Goal: Information Seeking & Learning: Learn about a topic

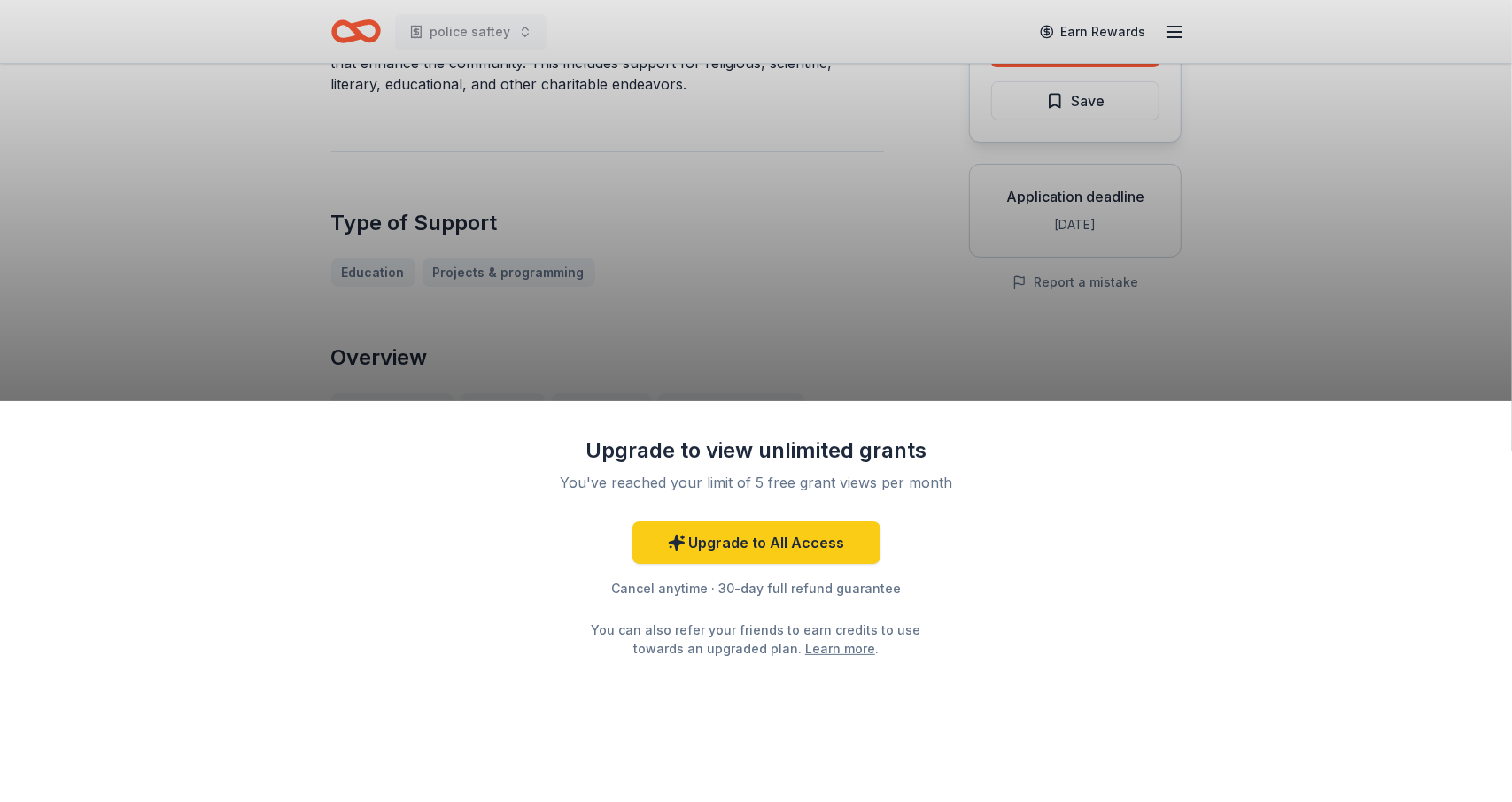
scroll to position [266, 0]
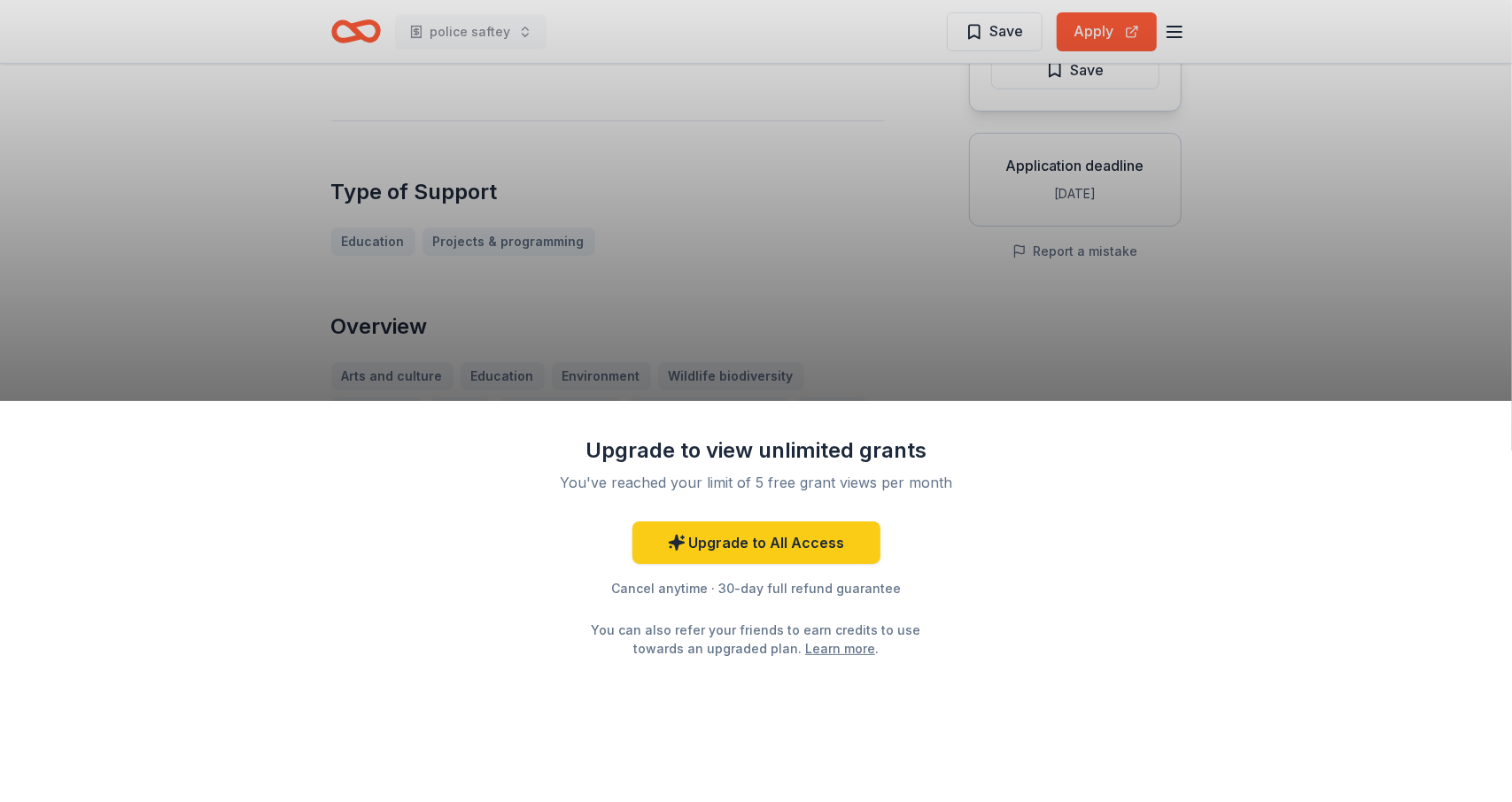
click at [801, 271] on div "Upgrade to view unlimited grants You've reached your limit of 5 free grant view…" at bounding box center [756, 401] width 1512 height 802
click at [1333, 125] on div "Upgrade to view unlimited grants You've reached your limit of 5 free grant view…" at bounding box center [756, 401] width 1512 height 802
click at [384, 647] on div "Upgrade to view unlimited grants You've reached your limit of 5 free grant view…" at bounding box center [756, 602] width 1512 height 401
click at [1172, 480] on div "Upgrade to view unlimited grants You've reached your limit of 5 free grant view…" at bounding box center [756, 602] width 1512 height 401
drag, startPoint x: 1292, startPoint y: 317, endPoint x: 1255, endPoint y: 311, distance: 37.5
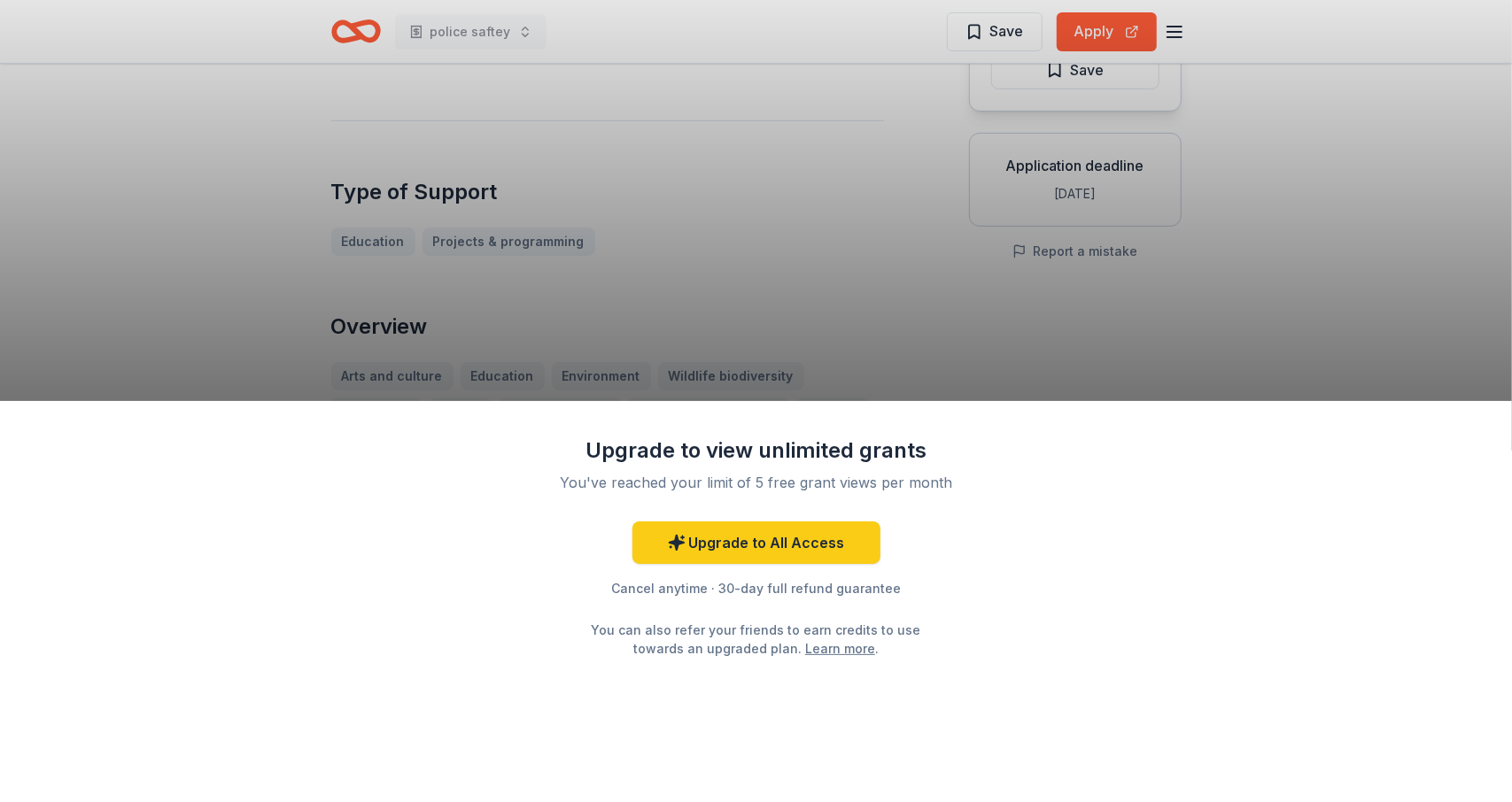
click at [1284, 317] on div "Upgrade to view unlimited grants You've reached your limit of 5 free grant view…" at bounding box center [756, 401] width 1512 height 802
click at [1010, 33] on div "Upgrade to view unlimited grants You've reached your limit of 5 free grant view…" at bounding box center [756, 401] width 1512 height 802
click at [1090, 29] on div "Upgrade to view unlimited grants You've reached your limit of 5 free grant view…" at bounding box center [756, 401] width 1512 height 802
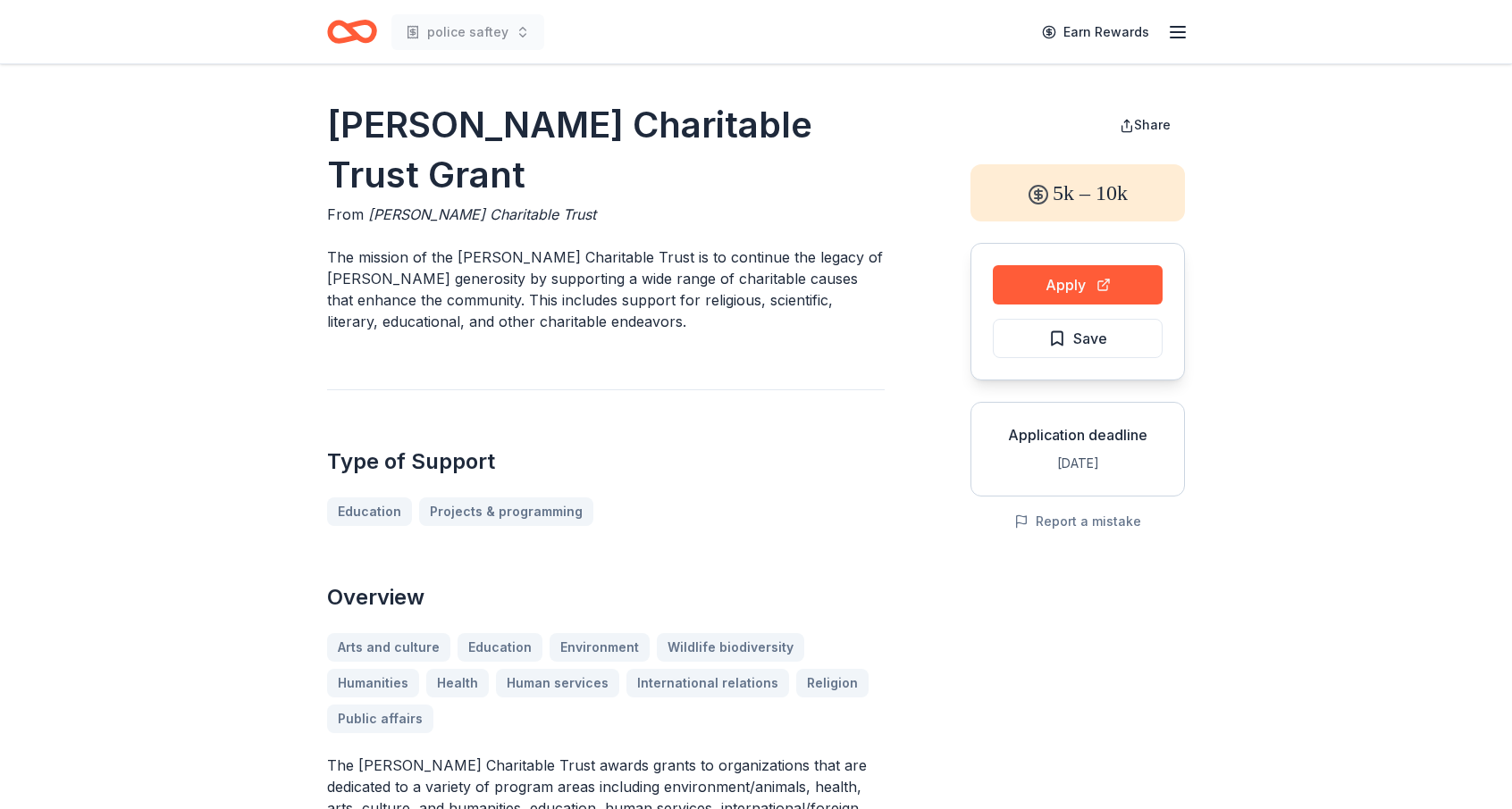
click at [1060, 274] on button "Apply" at bounding box center [1077, 285] width 170 height 39
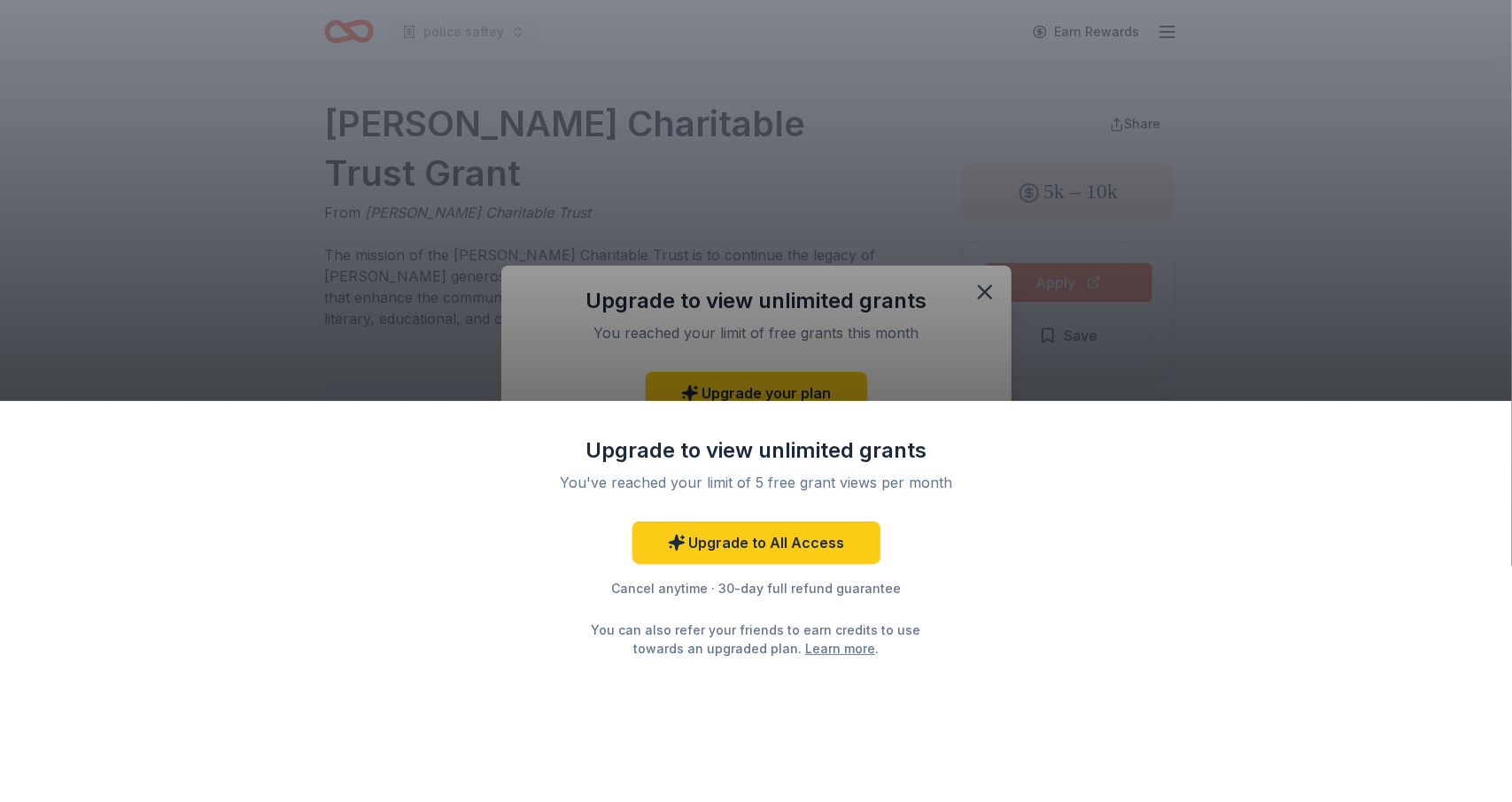
click at [985, 288] on div "Upgrade to view unlimited grants You've reached your limit of 5 free grant view…" at bounding box center [756, 401] width 1512 height 802
click at [986, 288] on div "Upgrade to view unlimited grants You've reached your limit of 5 free grant view…" at bounding box center [756, 401] width 1512 height 802
click at [839, 652] on link "Learn more" at bounding box center [840, 649] width 70 height 19
click at [1200, 306] on div "Upgrade to view unlimited grants You've reached your limit of 5 free grant view…" at bounding box center [756, 401] width 1512 height 802
click at [1225, 299] on div "Upgrade to view unlimited grants You've reached your limit of 5 free grant view…" at bounding box center [756, 401] width 1512 height 802
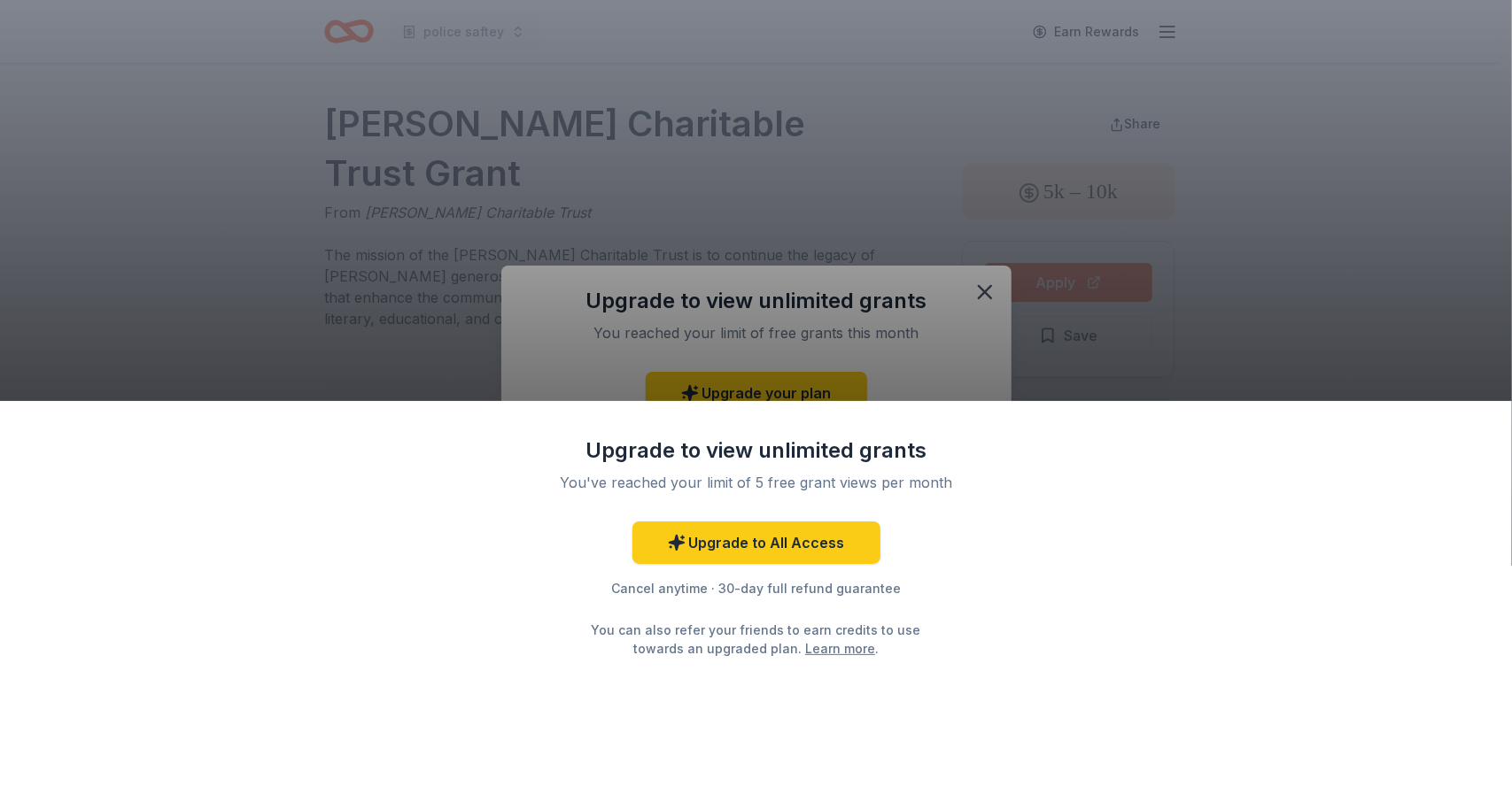
click at [976, 451] on div "Upgrade to view unlimited grants" at bounding box center [756, 451] width 460 height 28
click at [985, 296] on div "Upgrade to view unlimited grants You've reached your limit of 5 free grant view…" at bounding box center [756, 401] width 1512 height 802
click at [1287, 173] on div "Upgrade to view unlimited grants You've reached your limit of 5 free grant view…" at bounding box center [756, 401] width 1512 height 802
click at [978, 293] on div "Upgrade to view unlimited grants You've reached your limit of 5 free grant view…" at bounding box center [756, 401] width 1512 height 802
click at [994, 286] on div "Upgrade to view unlimited grants You've reached your limit of 5 free grant view…" at bounding box center [756, 401] width 1512 height 802
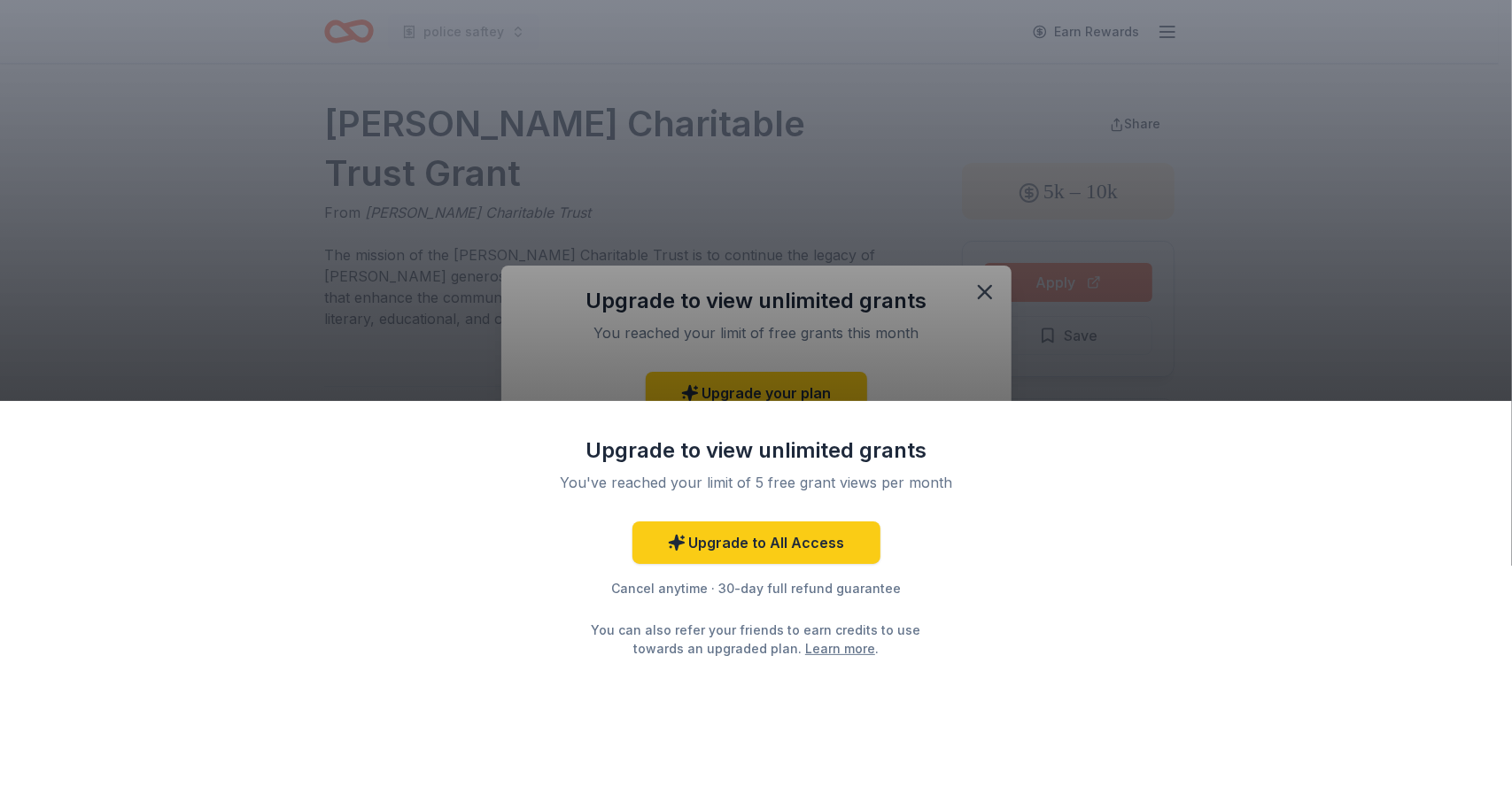
click at [1455, 359] on div "Upgrade to view unlimited grants You've reached your limit of 5 free grant view…" at bounding box center [756, 401] width 1512 height 802
drag, startPoint x: 1420, startPoint y: 263, endPoint x: 1221, endPoint y: 204, distance: 207.6
click at [1397, 249] on div "Upgrade to view unlimited grants You've reached your limit of 5 free grant view…" at bounding box center [756, 401] width 1512 height 802
click at [562, 97] on div "Upgrade to view unlimited grants You've reached your limit of 5 free grant view…" at bounding box center [756, 401] width 1512 height 802
click at [979, 286] on div "Upgrade to view unlimited grants You've reached your limit of 5 free grant view…" at bounding box center [756, 401] width 1512 height 802
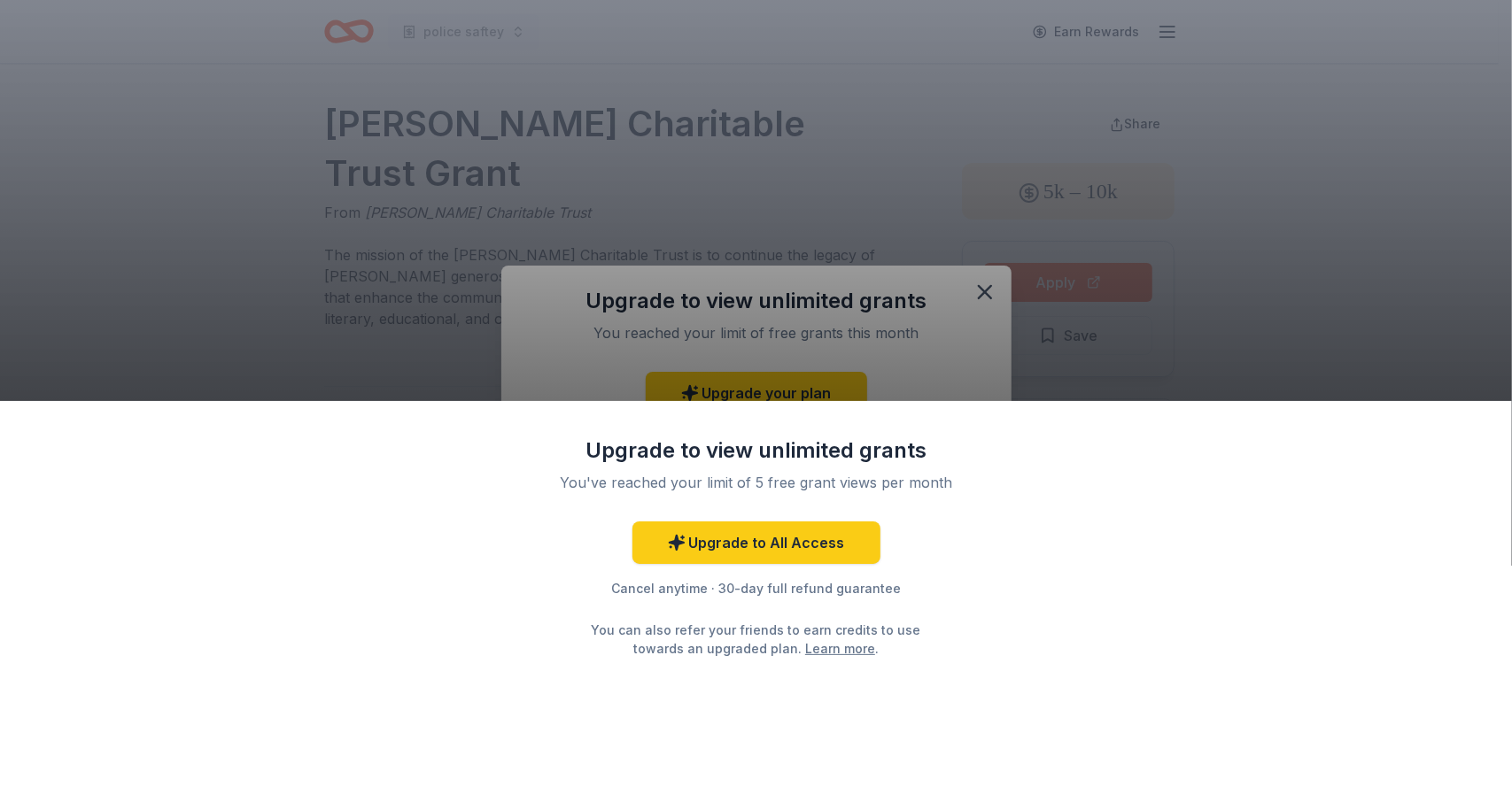
click at [979, 286] on div "Upgrade to view unlimited grants You've reached your limit of 5 free grant view…" at bounding box center [756, 401] width 1512 height 802
drag, startPoint x: 979, startPoint y: 286, endPoint x: 1030, endPoint y: 247, distance: 64.2
click at [979, 286] on div "Upgrade to view unlimited grants You've reached your limit of 5 free grant view…" at bounding box center [756, 401] width 1512 height 802
click at [1141, 122] on div "Upgrade to view unlimited grants You've reached your limit of 5 free grant view…" at bounding box center [756, 401] width 1512 height 802
drag, startPoint x: 1268, startPoint y: 72, endPoint x: 1131, endPoint y: 327, distance: 289.5
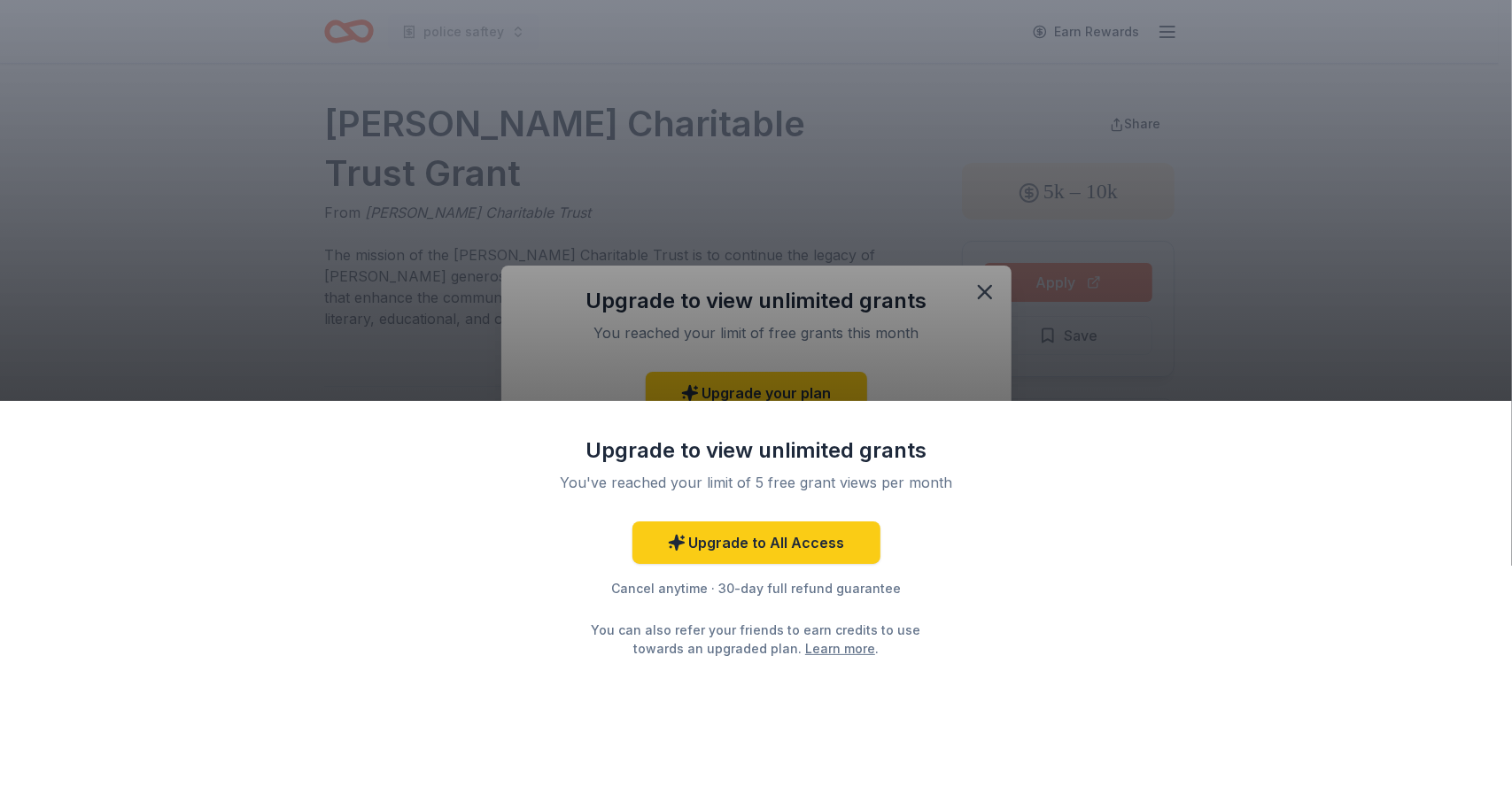
click at [1269, 73] on div "Upgrade to view unlimited grants You've reached your limit of 5 free grant view…" at bounding box center [756, 401] width 1512 height 802
click at [805, 649] on link "Learn more" at bounding box center [840, 649] width 70 height 19
click at [988, 293] on div "Upgrade to view unlimited grants You've reached your limit of 5 free grant view…" at bounding box center [756, 401] width 1512 height 802
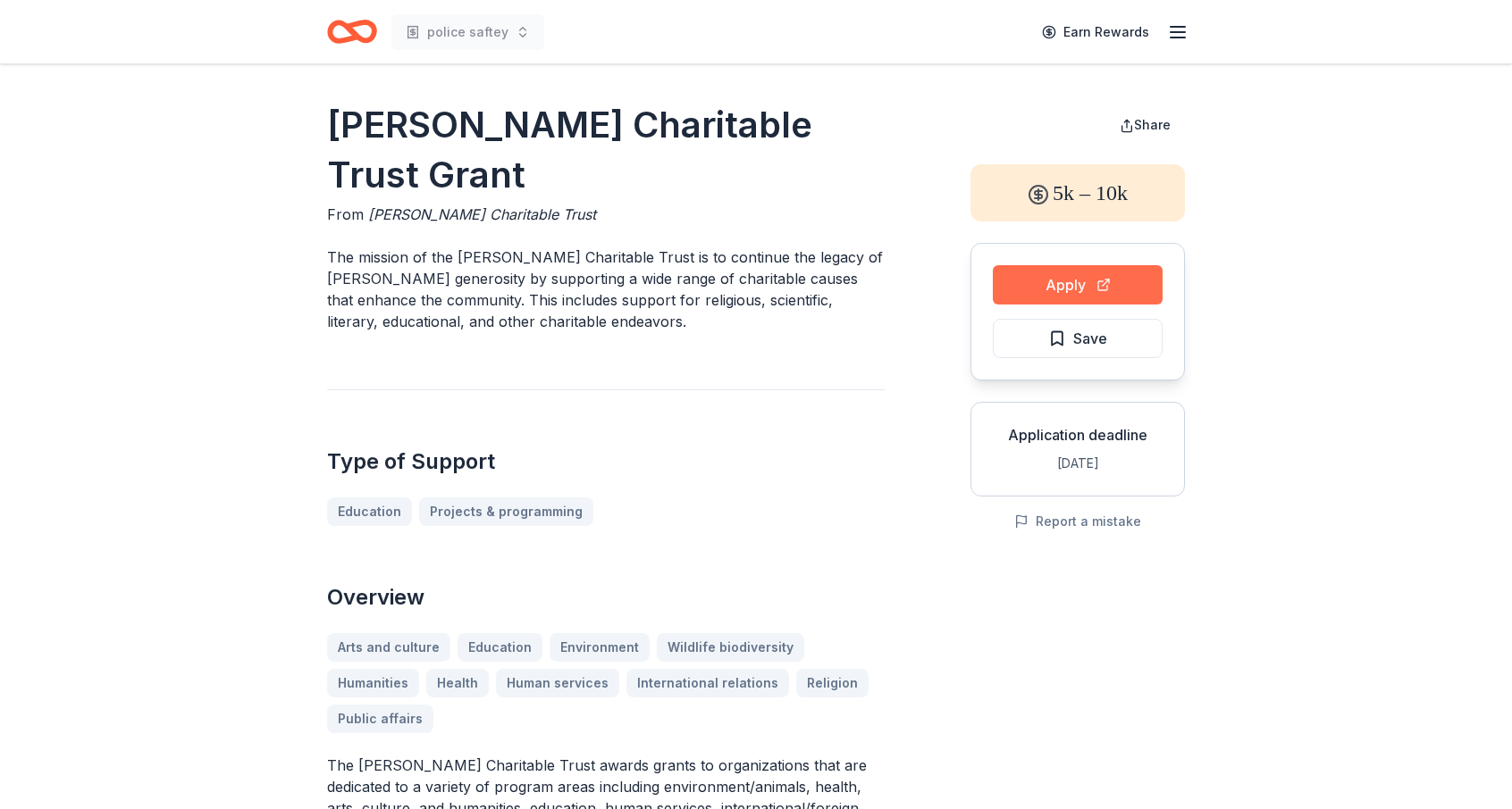
drag, startPoint x: 0, startPoint y: 0, endPoint x: 1067, endPoint y: 292, distance: 1106.2
click at [1067, 292] on button "Apply" at bounding box center [1077, 285] width 170 height 39
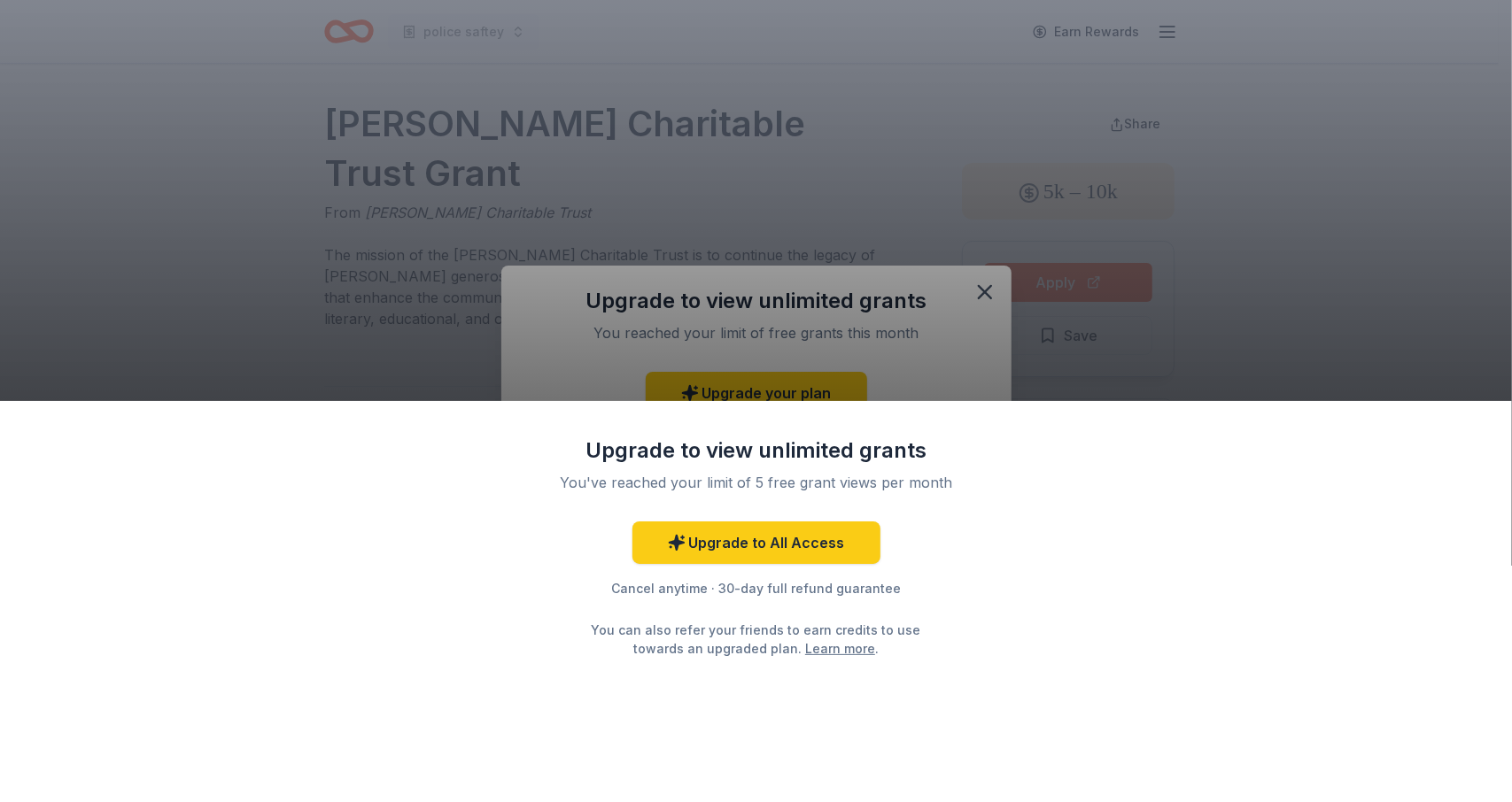
click at [985, 293] on div "Upgrade to view unlimited grants You've reached your limit of 5 free grant view…" at bounding box center [756, 401] width 1512 height 802
drag, startPoint x: 1007, startPoint y: 509, endPoint x: 1074, endPoint y: 465, distance: 80.2
click at [1012, 506] on div "Upgrade to view unlimited grants You've reached your limit of 5 free grant view…" at bounding box center [756, 602] width 1512 height 401
drag, startPoint x: 1237, startPoint y: 288, endPoint x: 1252, endPoint y: 276, distance: 19.2
click at [1238, 287] on div "Upgrade to view unlimited grants You've reached your limit of 5 free grant view…" at bounding box center [756, 401] width 1512 height 802
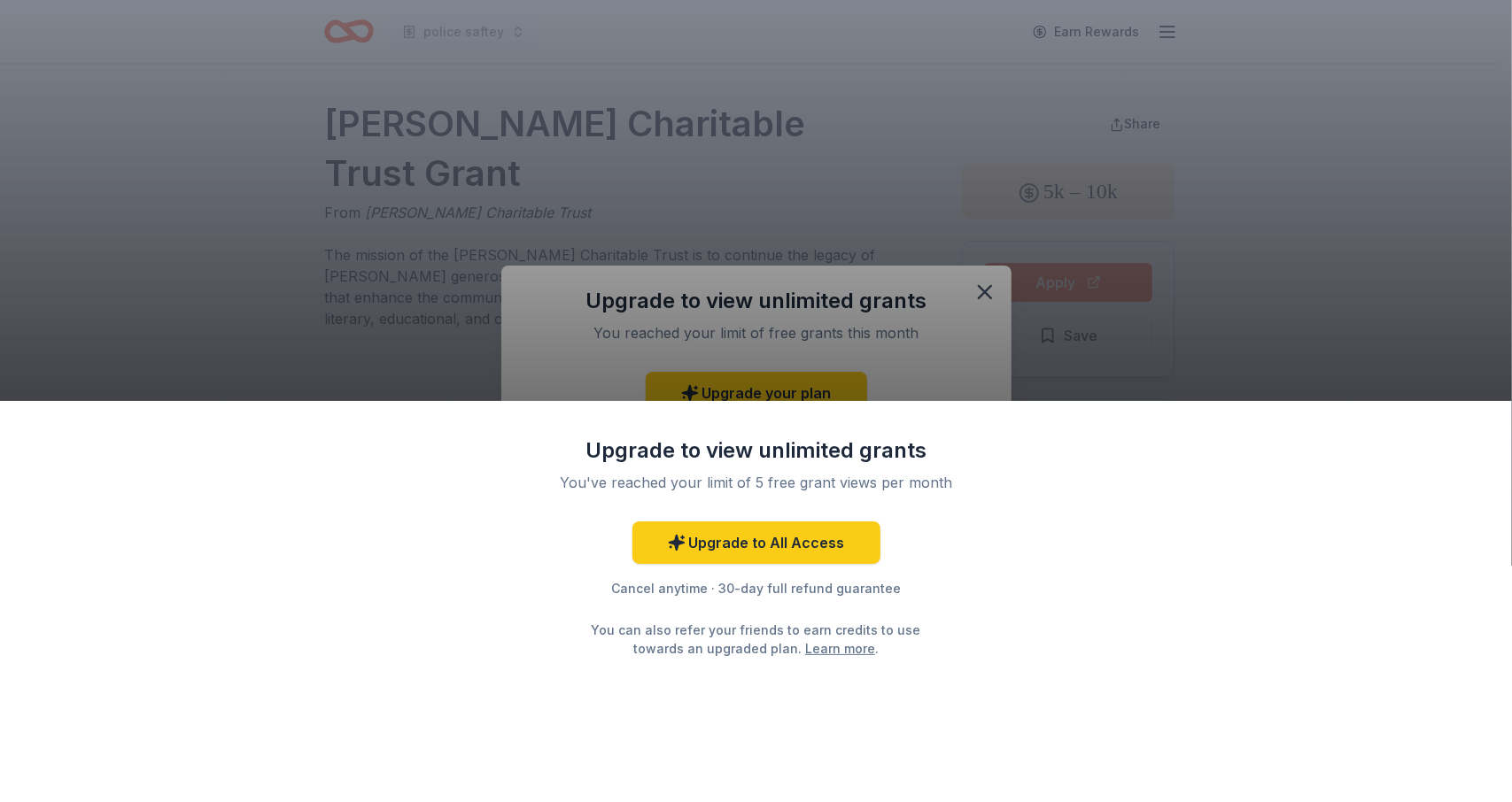
click at [1252, 230] on div "Upgrade to view unlimited grants You've reached your limit of 5 free grant view…" at bounding box center [756, 401] width 1512 height 802
click at [980, 286] on div "Upgrade to view unlimited grants You've reached your limit of 5 free grant view…" at bounding box center [756, 401] width 1512 height 802
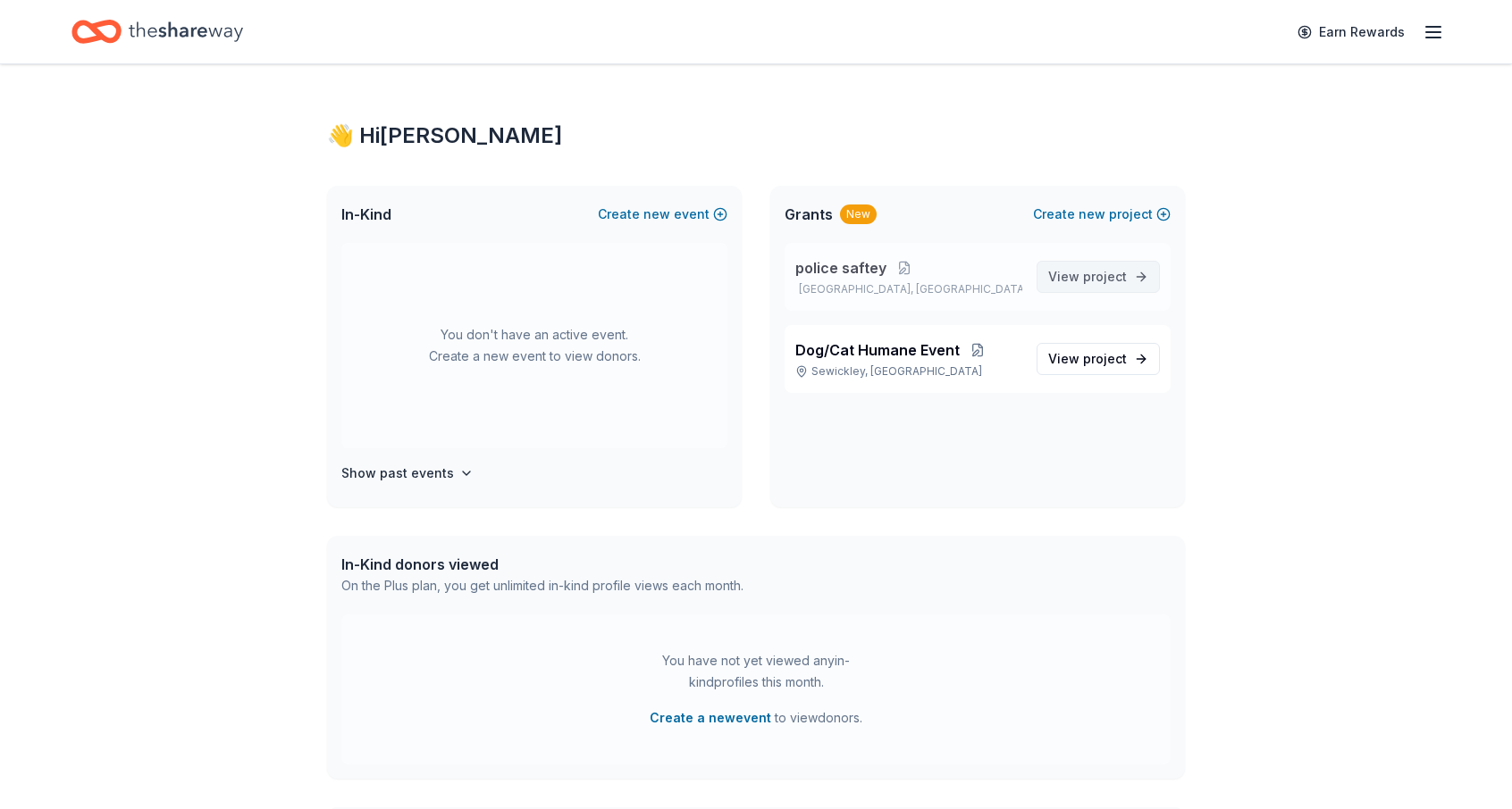
click at [1132, 274] on link "View project" at bounding box center [1097, 277] width 123 height 32
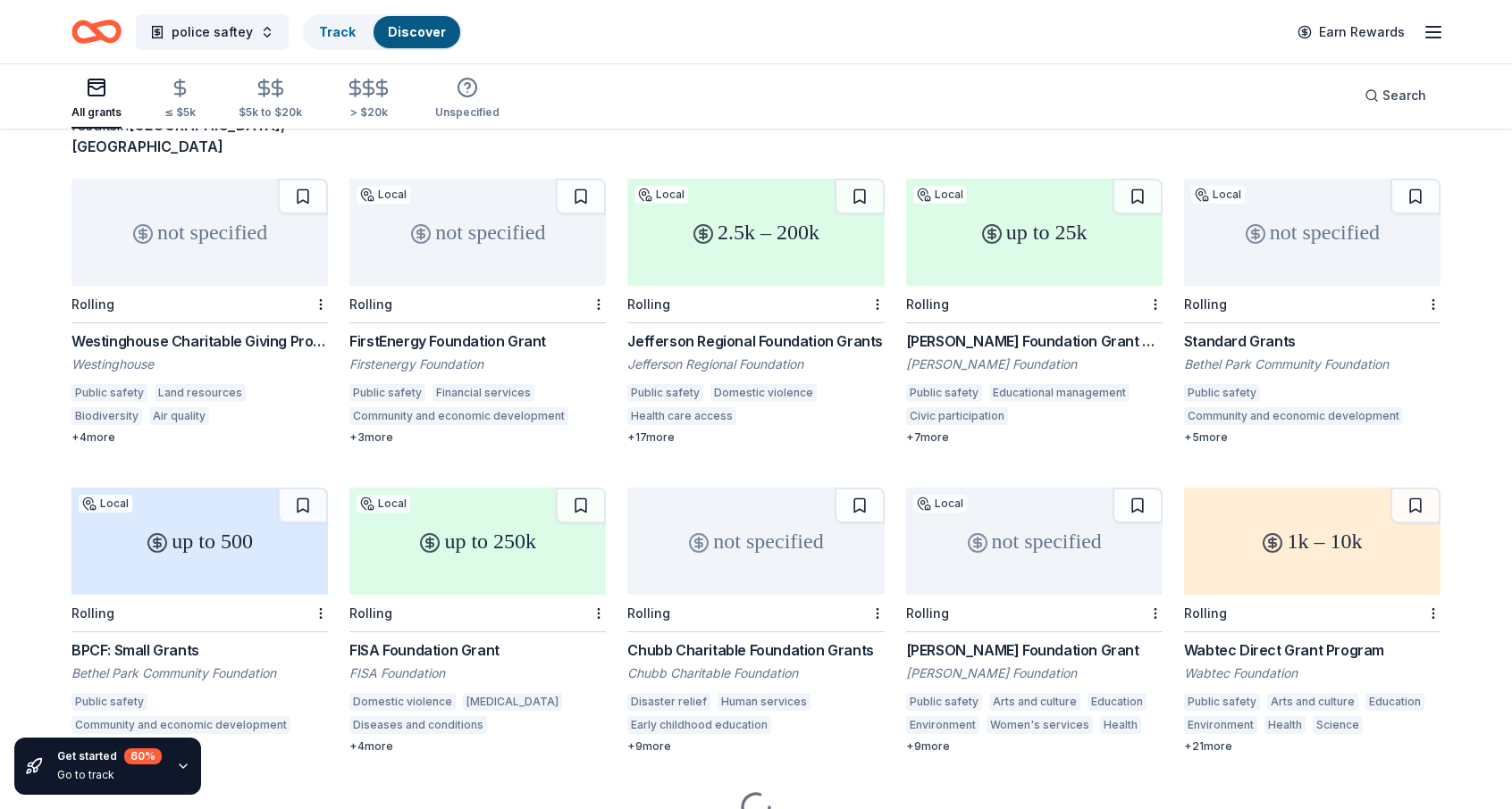
scroll to position [179, 0]
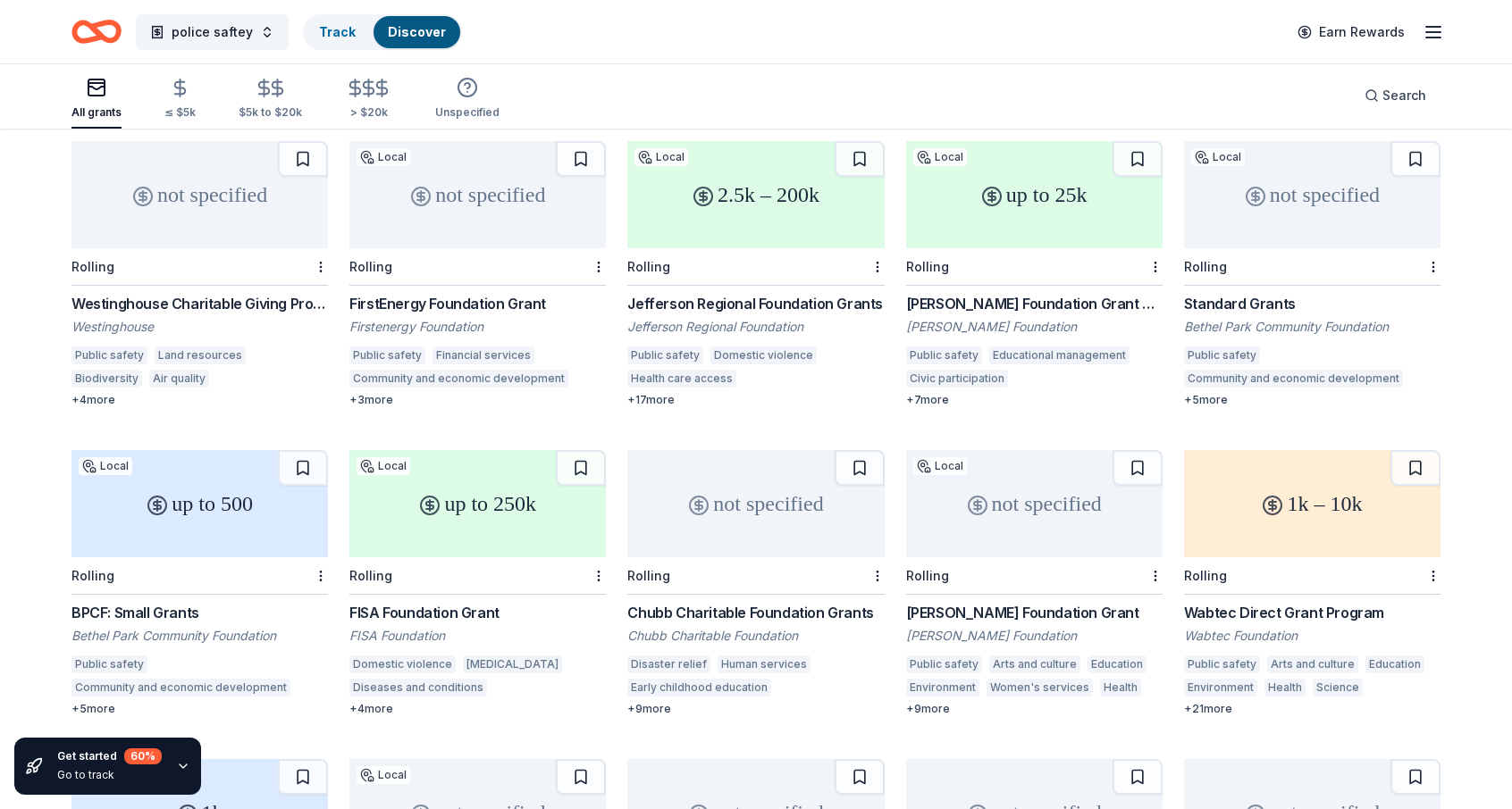
click at [280, 293] on div "Westinghouse Charitable Giving Program" at bounding box center [199, 304] width 256 height 22
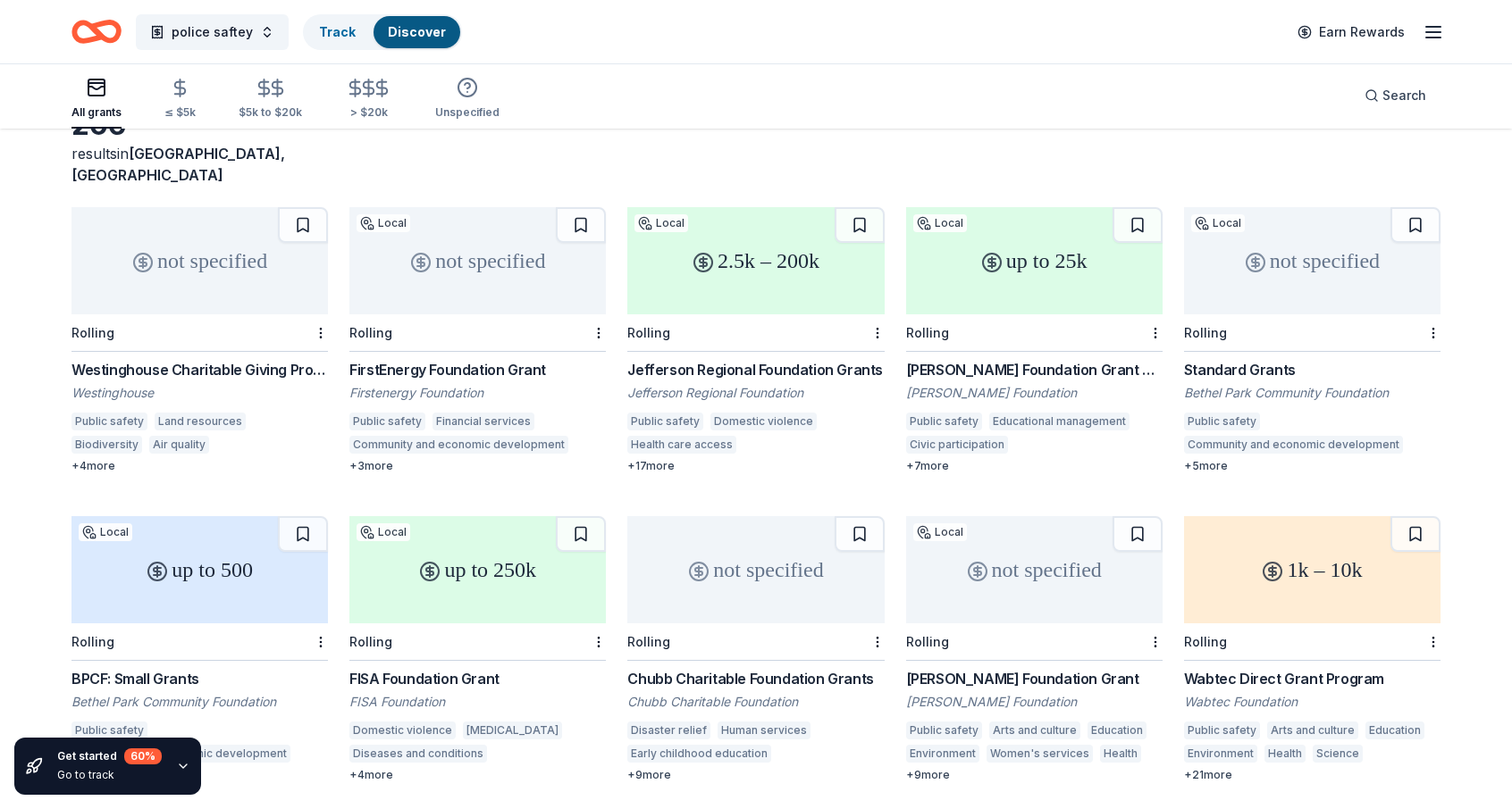
scroll to position [0, 0]
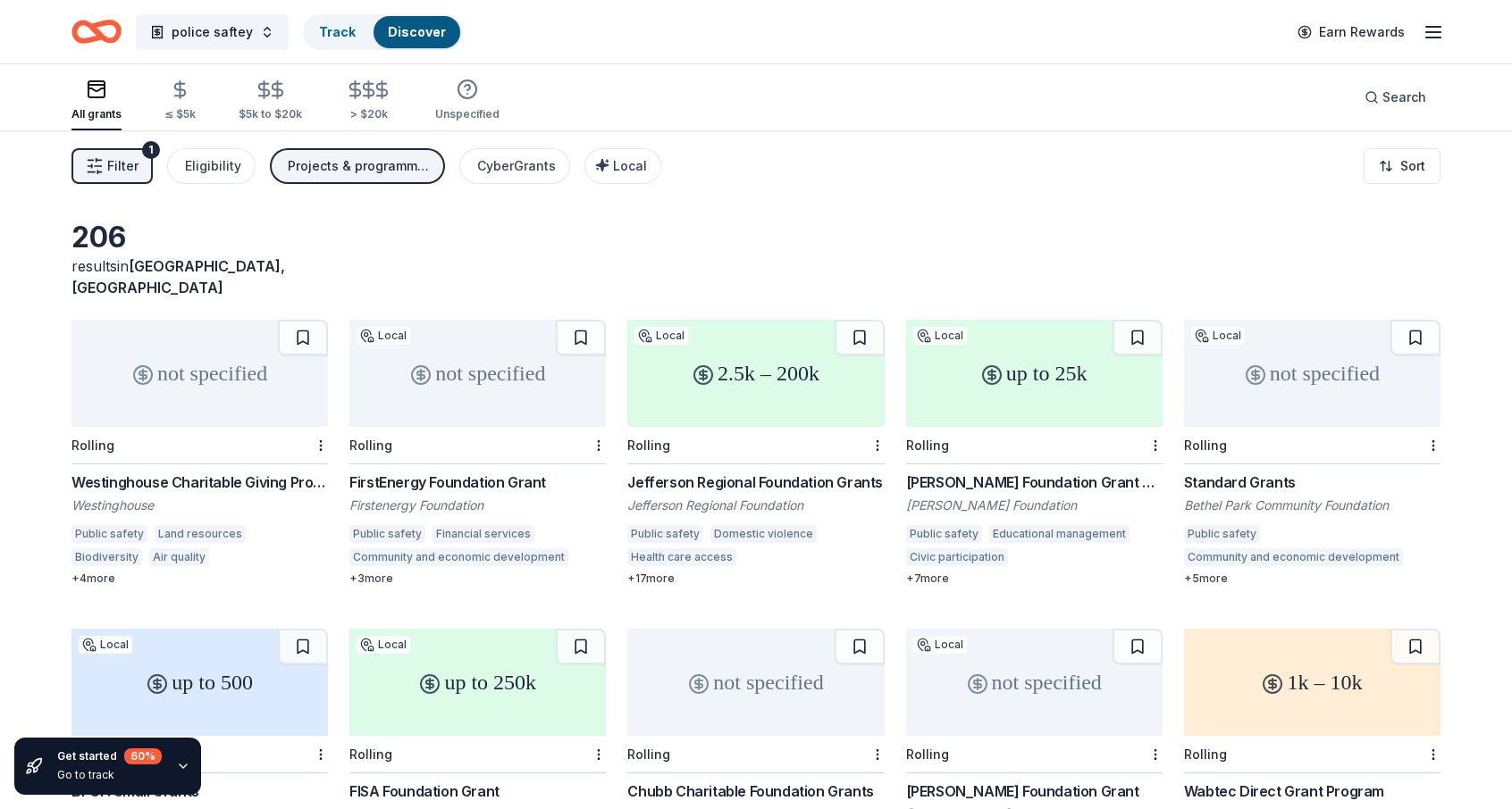
click at [458, 472] on div "FirstEnergy Foundation Grant" at bounding box center [477, 482] width 256 height 22
click at [1205, 472] on div "Standard Grants" at bounding box center [1311, 482] width 256 height 22
click at [975, 472] on div "[PERSON_NAME] Foundation Grant Program" at bounding box center [1034, 482] width 256 height 22
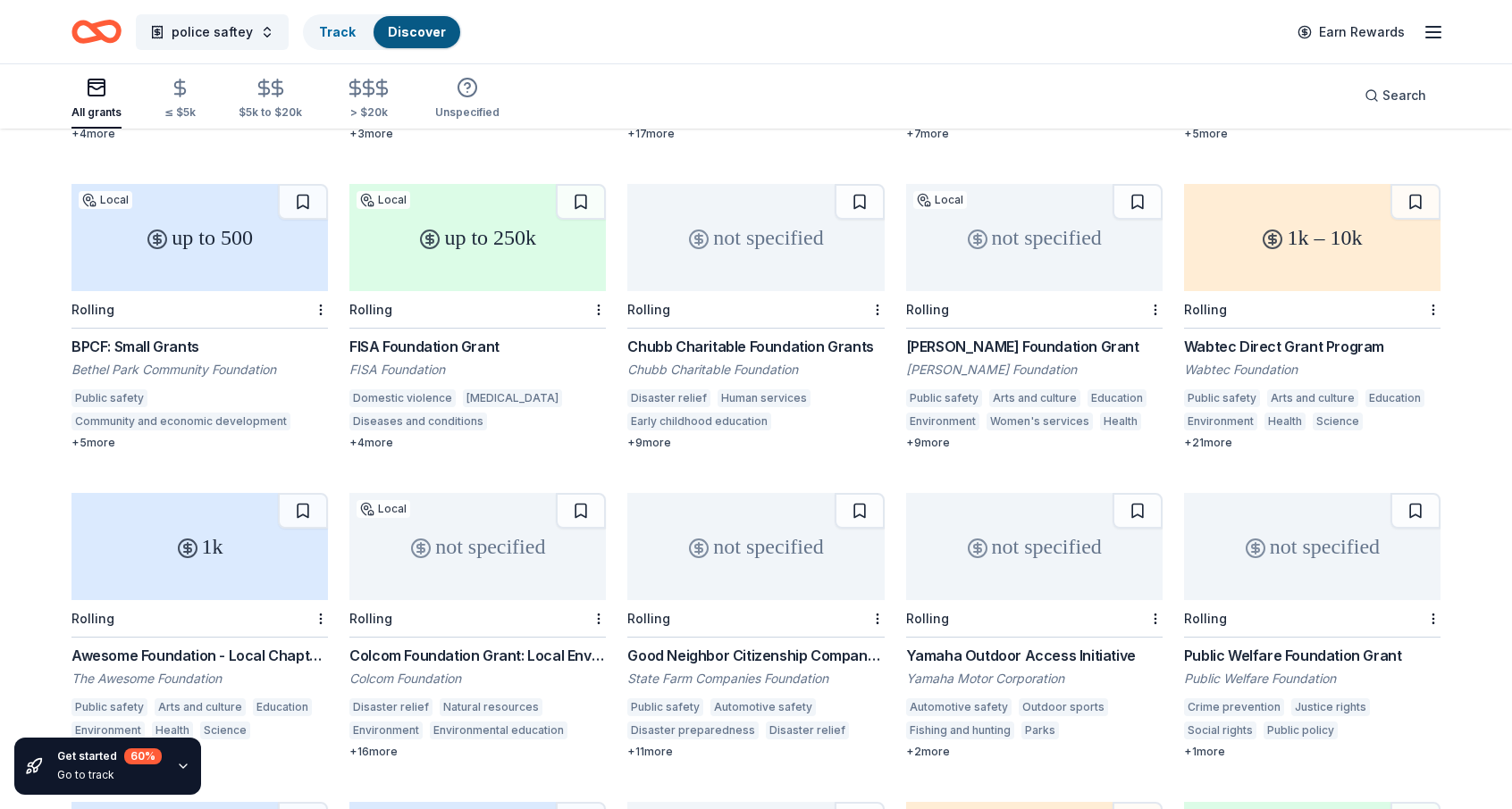
scroll to position [446, 0]
click at [432, 334] on div "FISA Foundation Grant" at bounding box center [477, 344] width 256 height 22
click at [990, 334] on div "[PERSON_NAME] Foundation Grant" at bounding box center [1034, 344] width 256 height 22
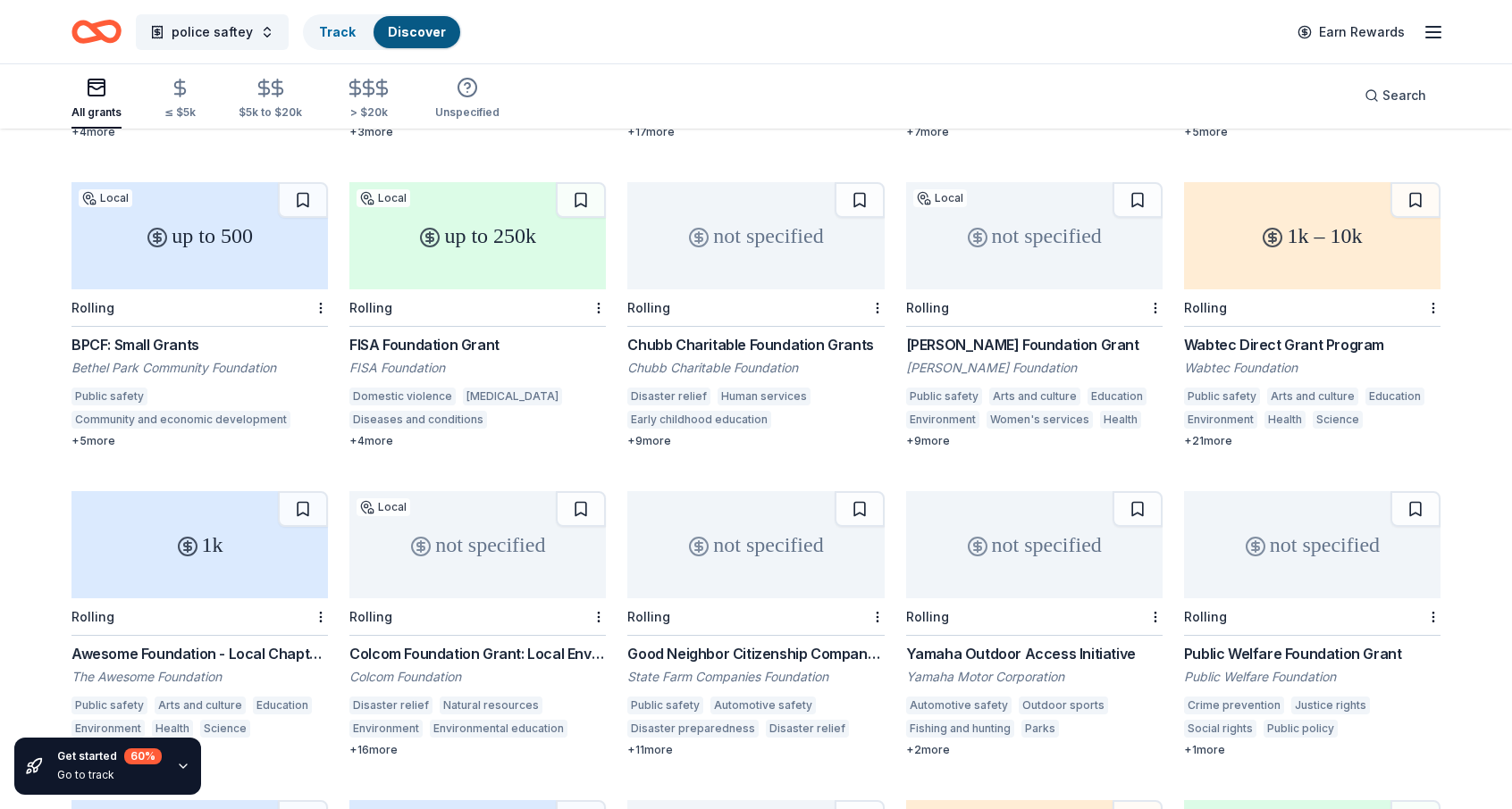
click at [993, 334] on div "Elsie H. Hillman Foundation Grant" at bounding box center [1034, 344] width 256 height 22
click at [1435, 32] on line "button" at bounding box center [1433, 32] width 14 height 0
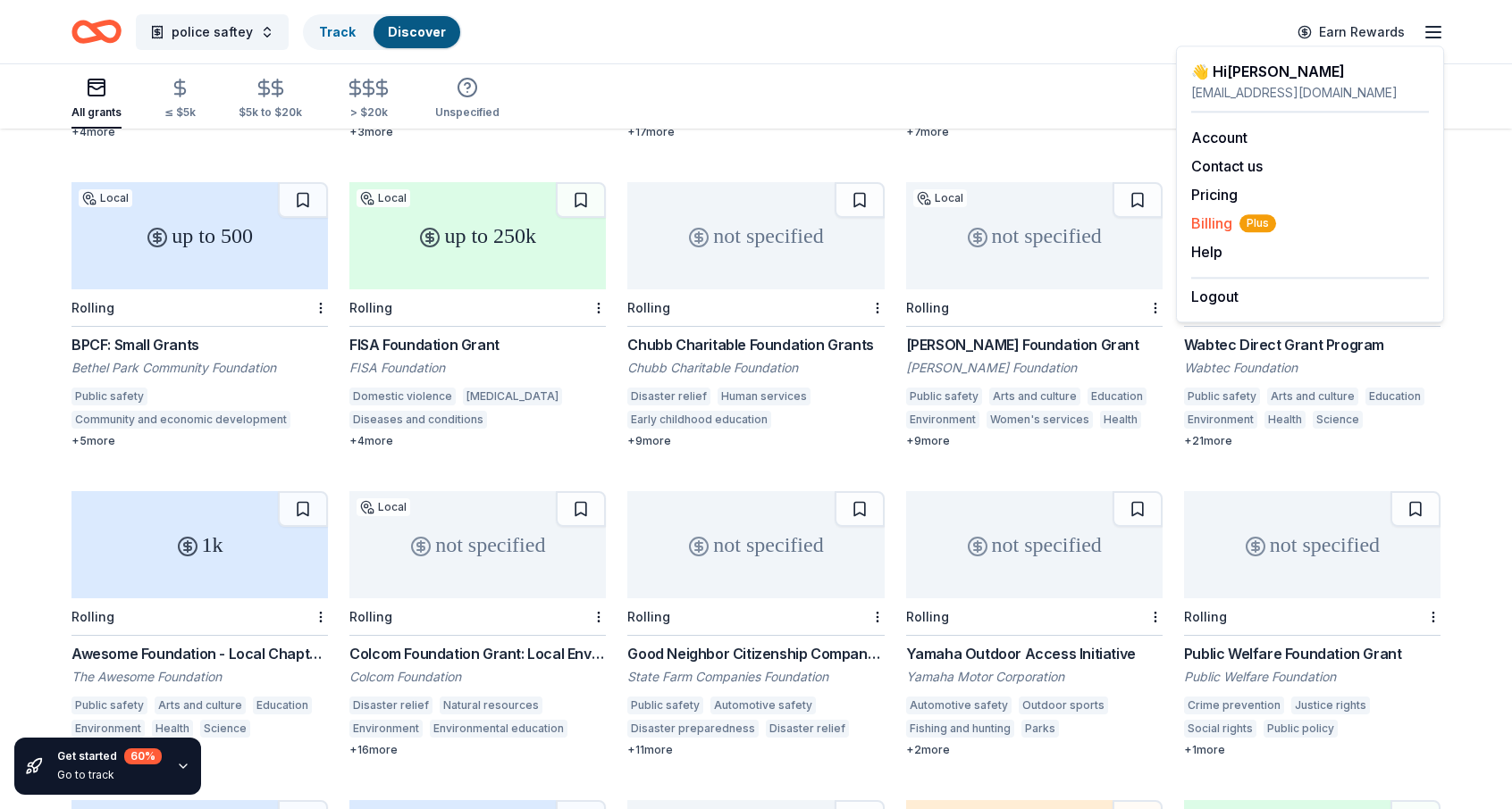
click at [1202, 224] on span "Billing Plus" at bounding box center [1233, 223] width 85 height 22
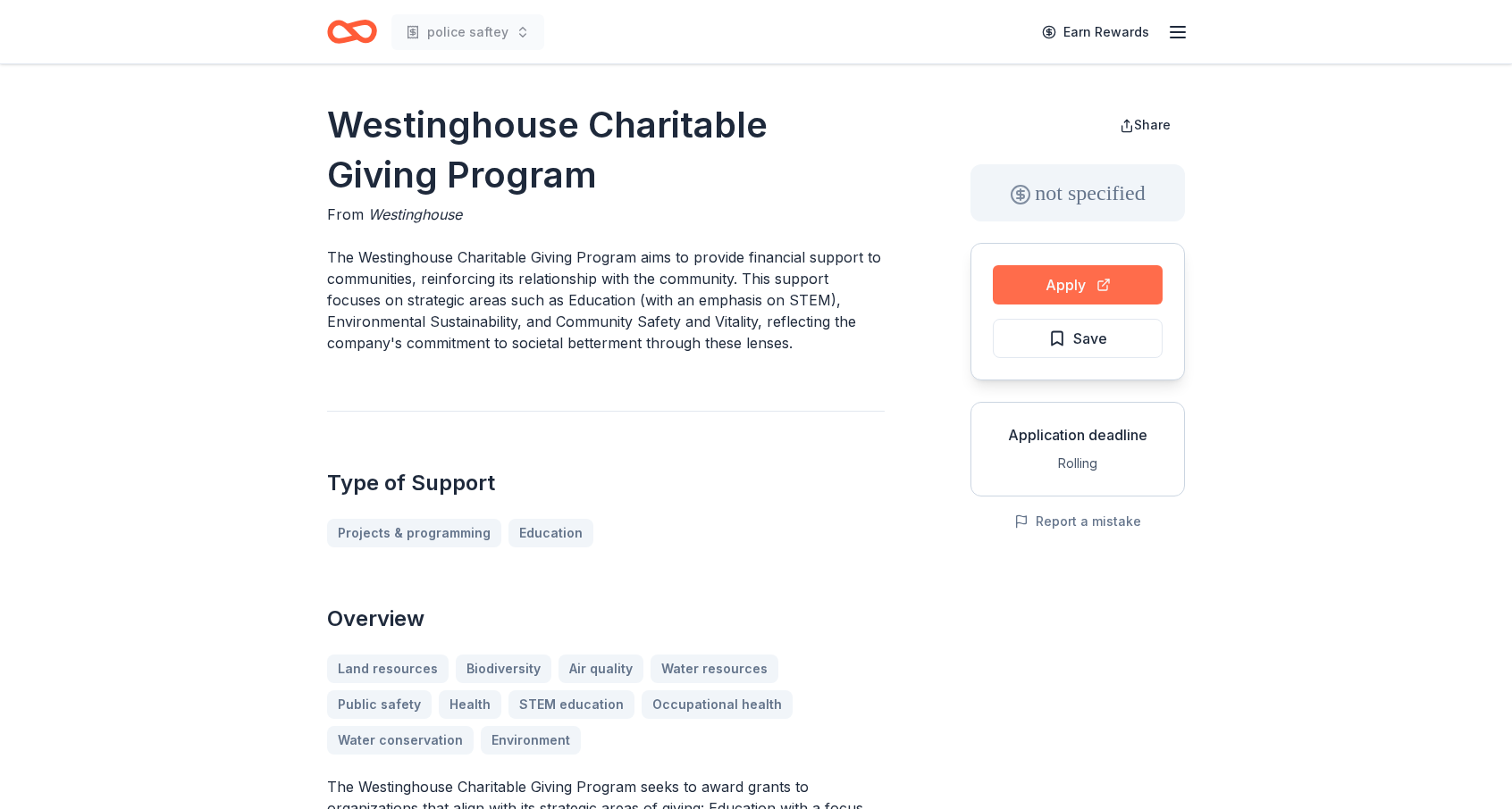
click at [1078, 281] on button "Apply" at bounding box center [1077, 285] width 170 height 39
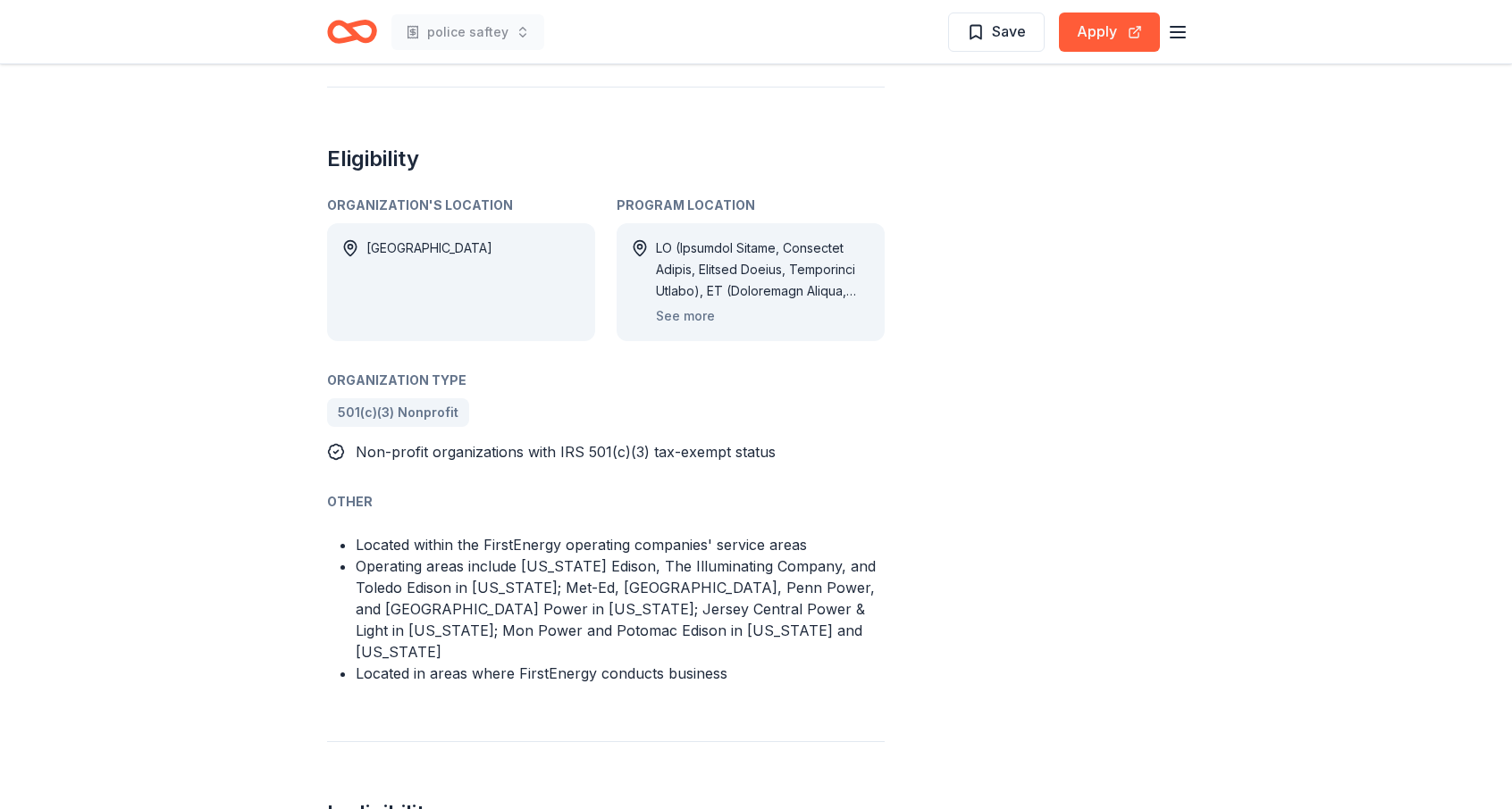
scroll to position [803, 0]
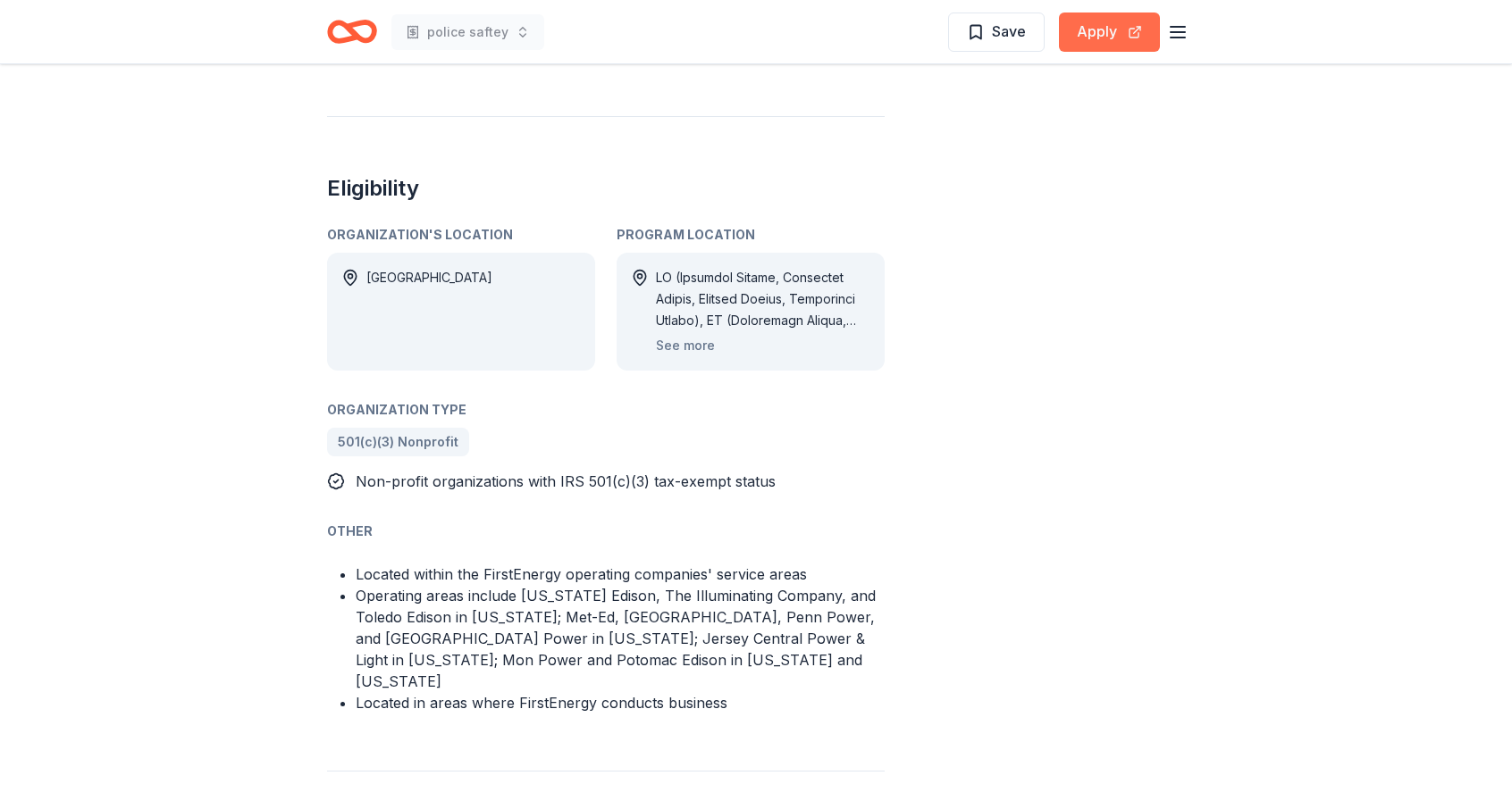
click at [1085, 27] on button "Apply" at bounding box center [1110, 32] width 101 height 39
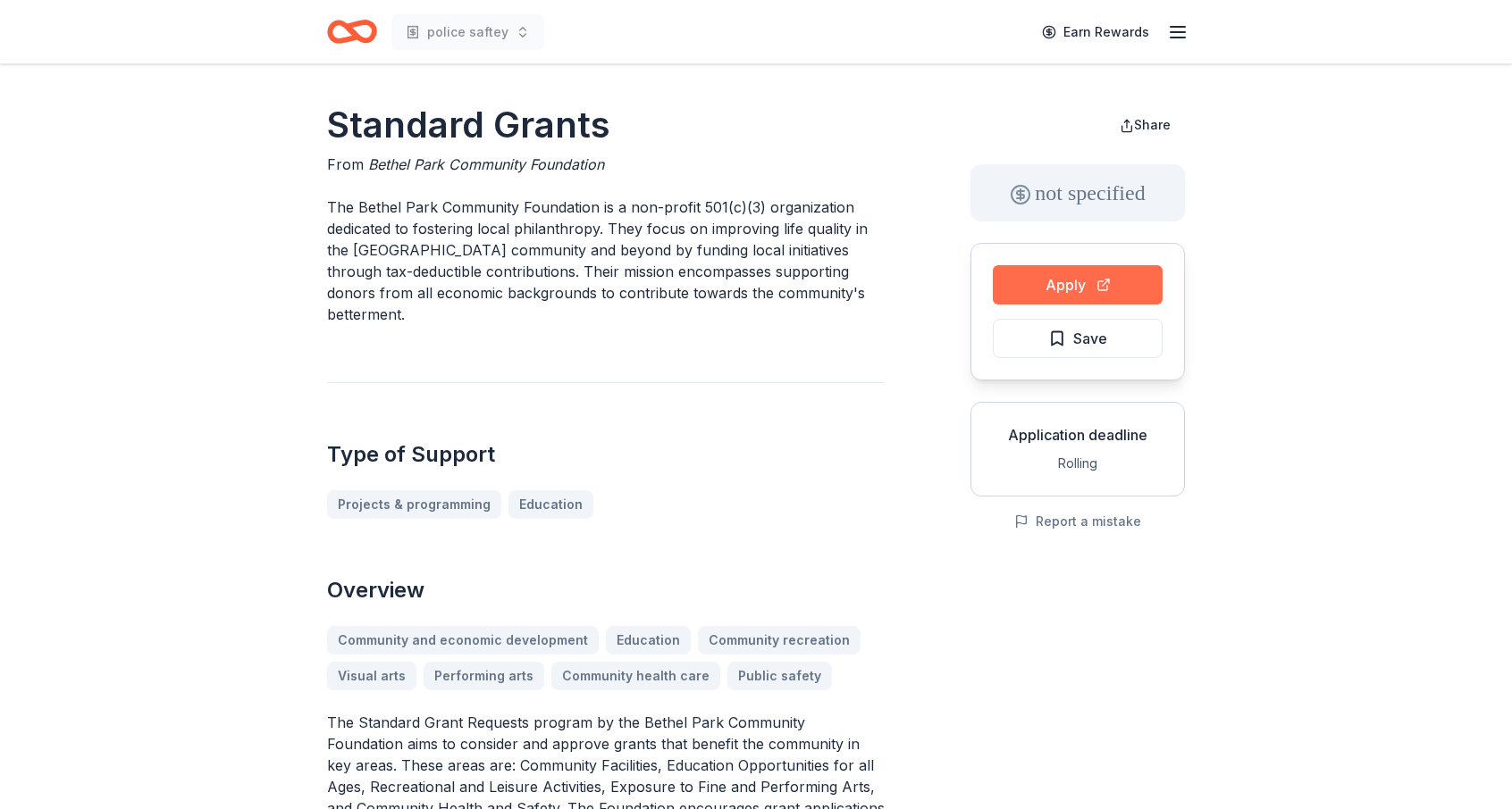
click at [1046, 283] on button "Apply" at bounding box center [1077, 285] width 170 height 39
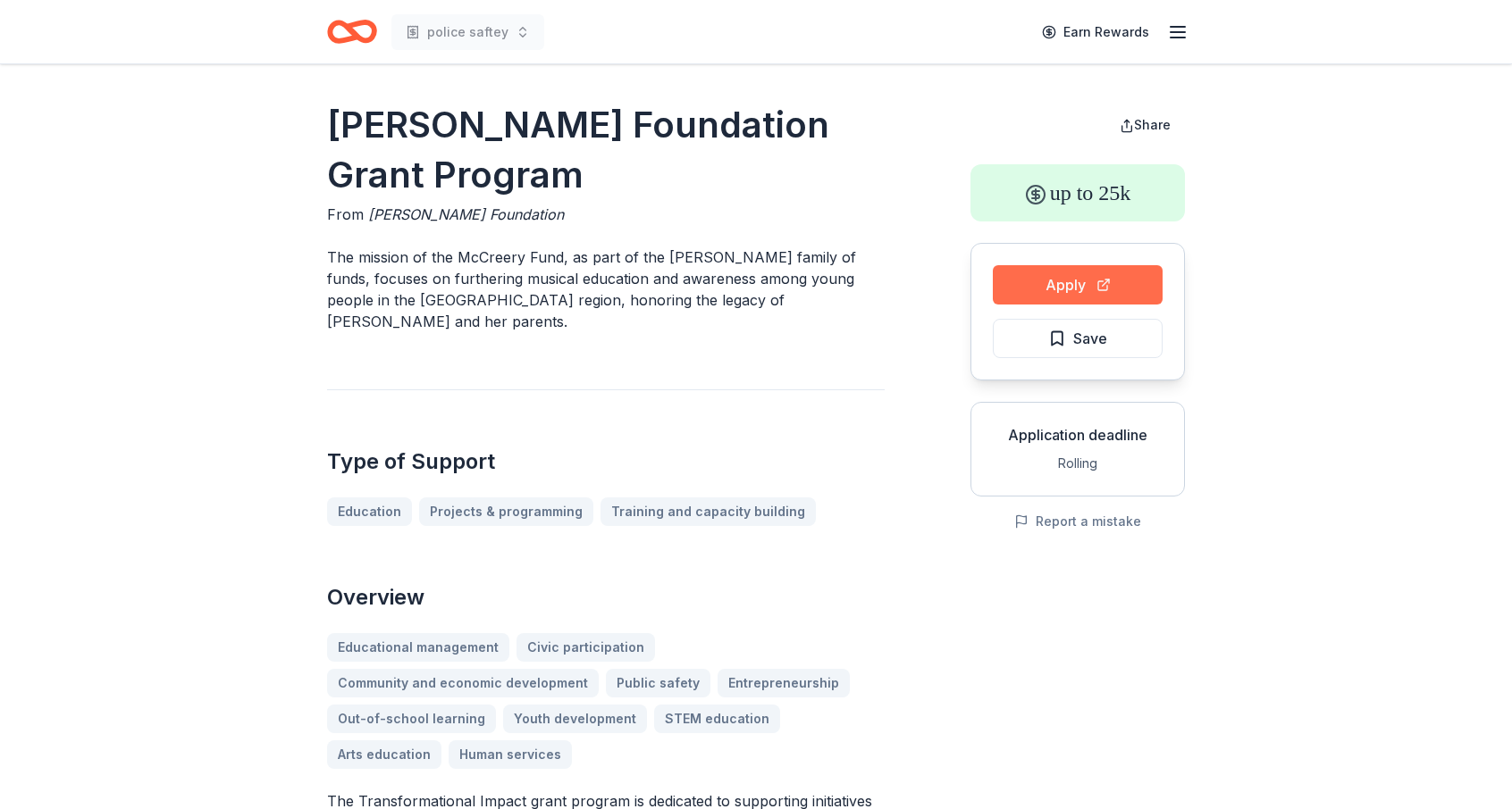
click at [1066, 285] on button "Apply" at bounding box center [1077, 285] width 170 height 39
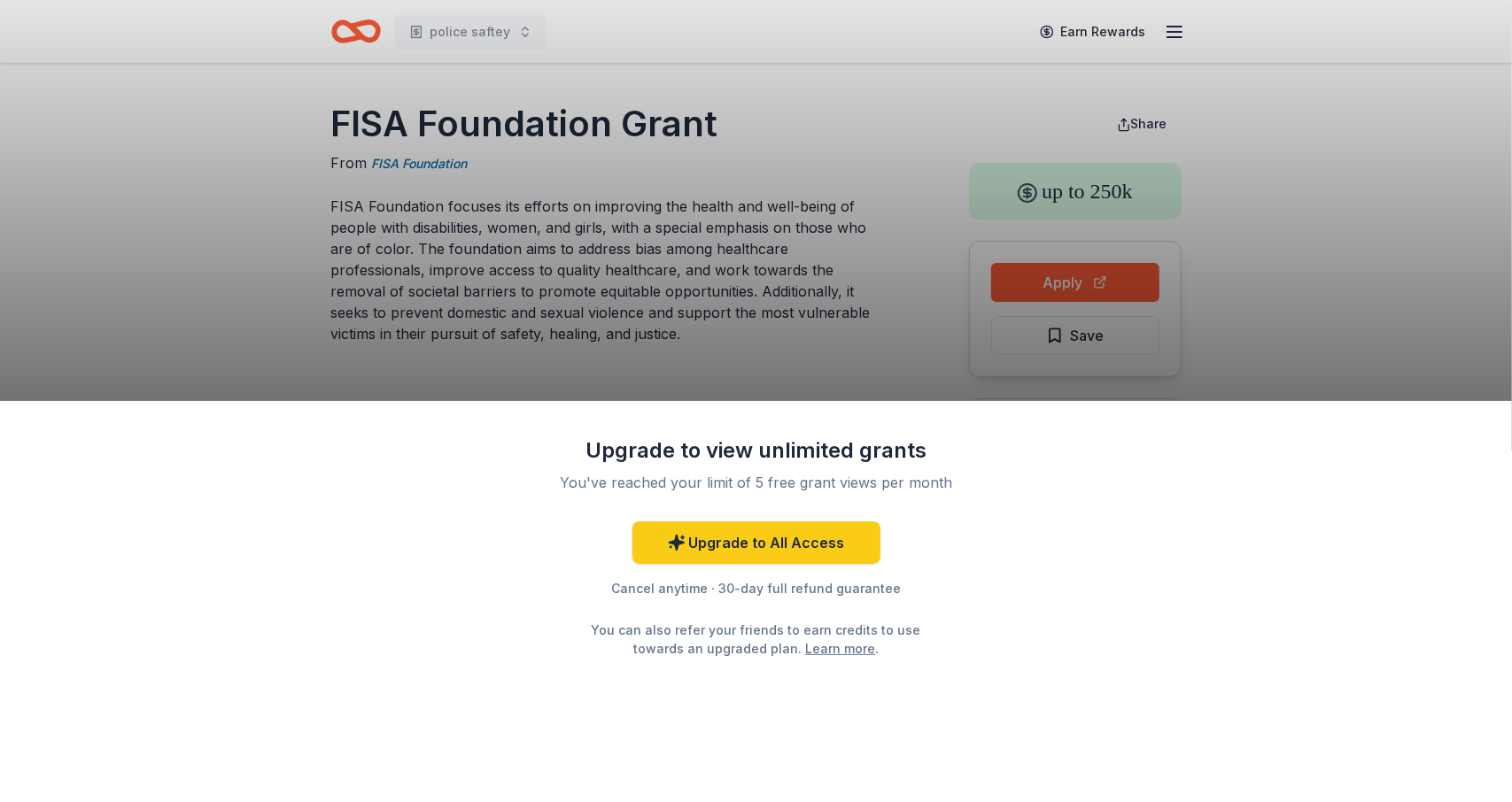
click at [1024, 285] on div "Upgrade to view unlimited grants You've reached your limit of 5 free grant view…" at bounding box center [756, 401] width 1512 height 802
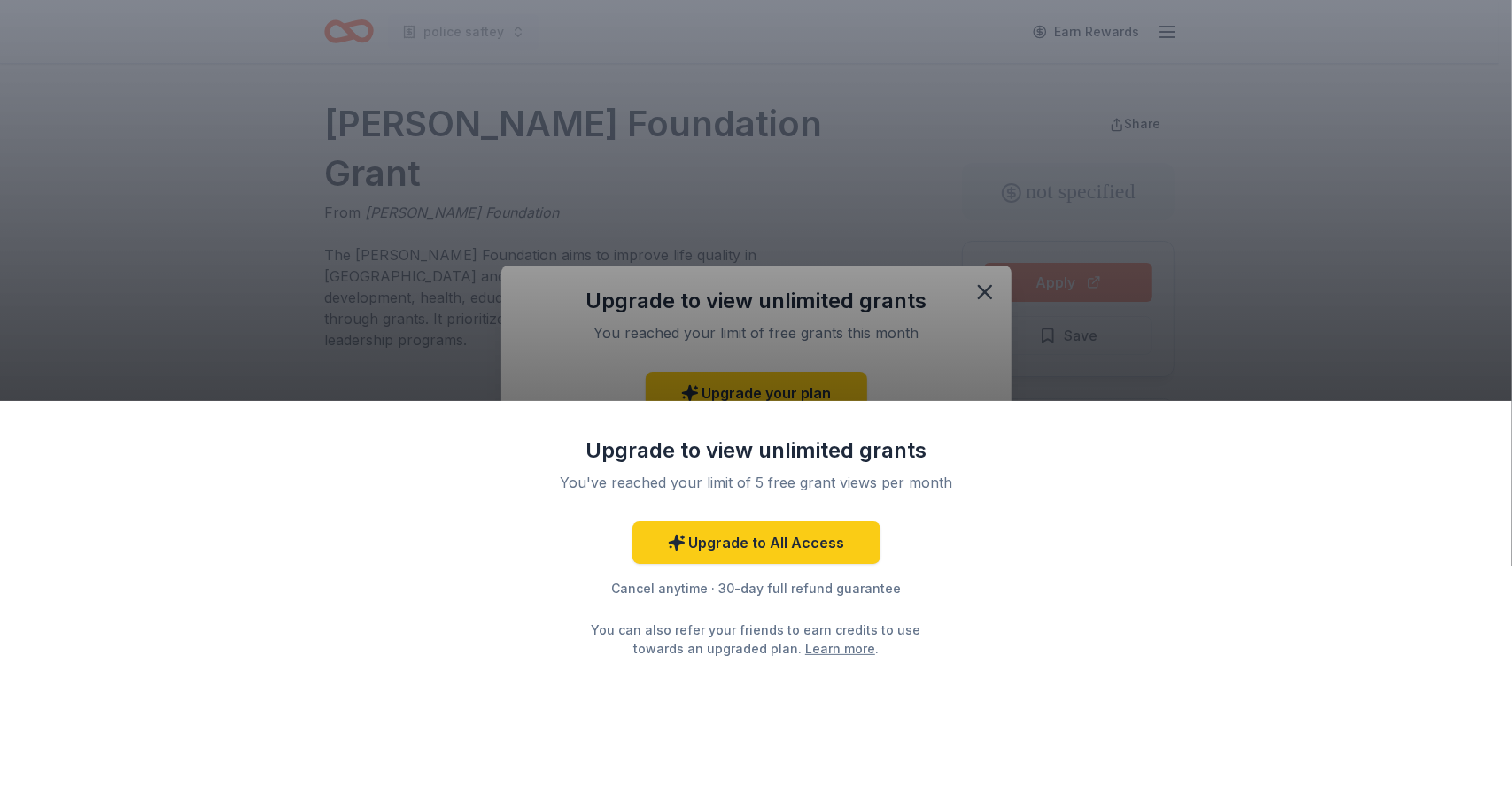
click at [984, 291] on div "Upgrade to view unlimited grants You've reached your limit of 5 free grant view…" at bounding box center [756, 401] width 1512 height 802
click at [1283, 257] on div "Upgrade to view unlimited grants You've reached your limit of 5 free grant view…" at bounding box center [756, 401] width 1512 height 802
click at [987, 290] on div "Upgrade to view unlimited grants You've reached your limit of 5 free grant view…" at bounding box center [756, 401] width 1512 height 802
click at [1362, 260] on div "Upgrade to view unlimited grants You've reached your limit of 5 free grant view…" at bounding box center [756, 401] width 1512 height 802
click at [1303, 410] on div "Upgrade to view unlimited grants You've reached your limit of 5 free grant view…" at bounding box center [756, 602] width 1512 height 401
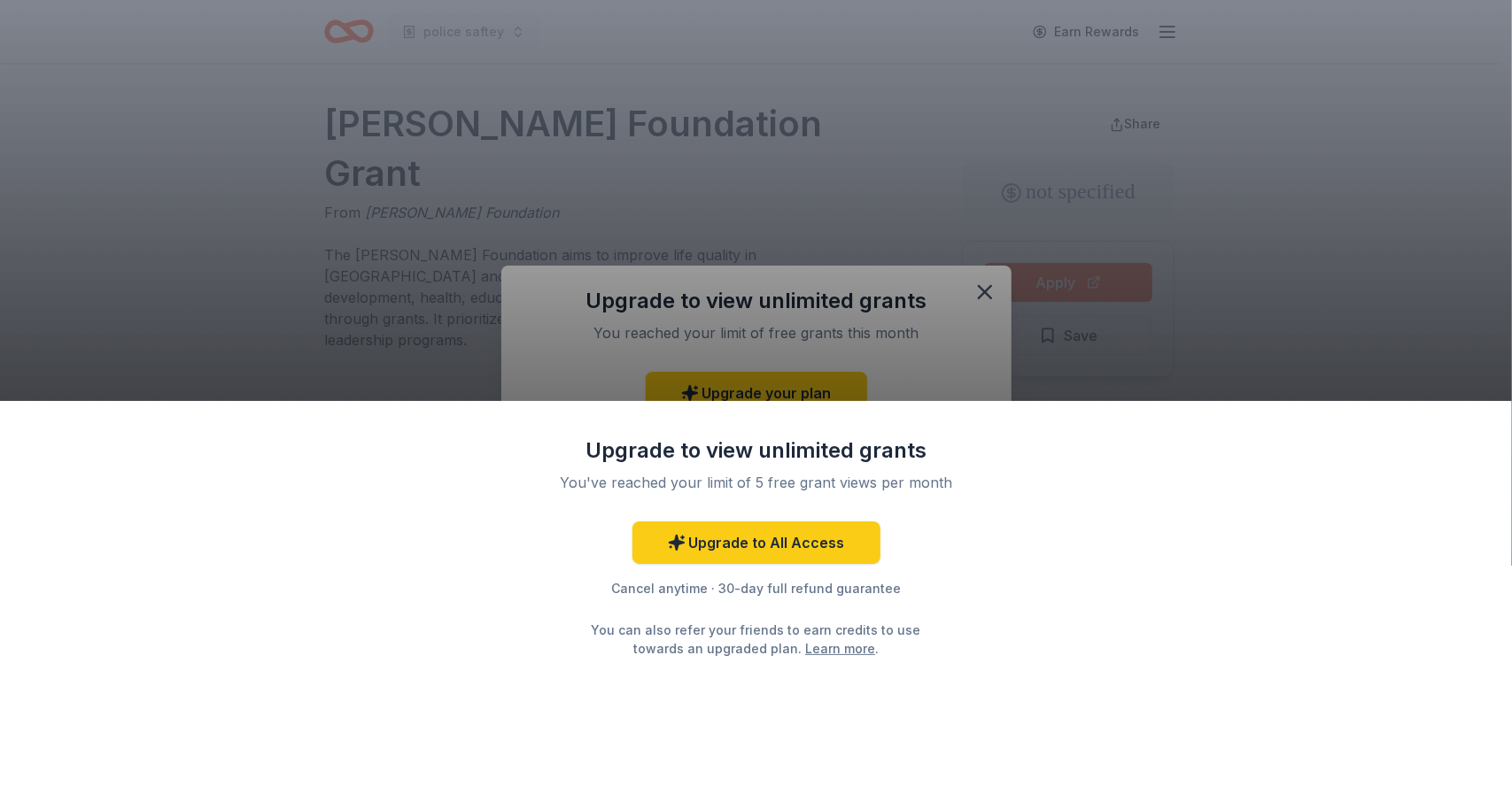
drag, startPoint x: 1391, startPoint y: 79, endPoint x: 1303, endPoint y: 87, distance: 88.4
click at [1388, 81] on div "Upgrade to view unlimited grants You've reached your limit of 5 free grant view…" at bounding box center [756, 401] width 1512 height 802
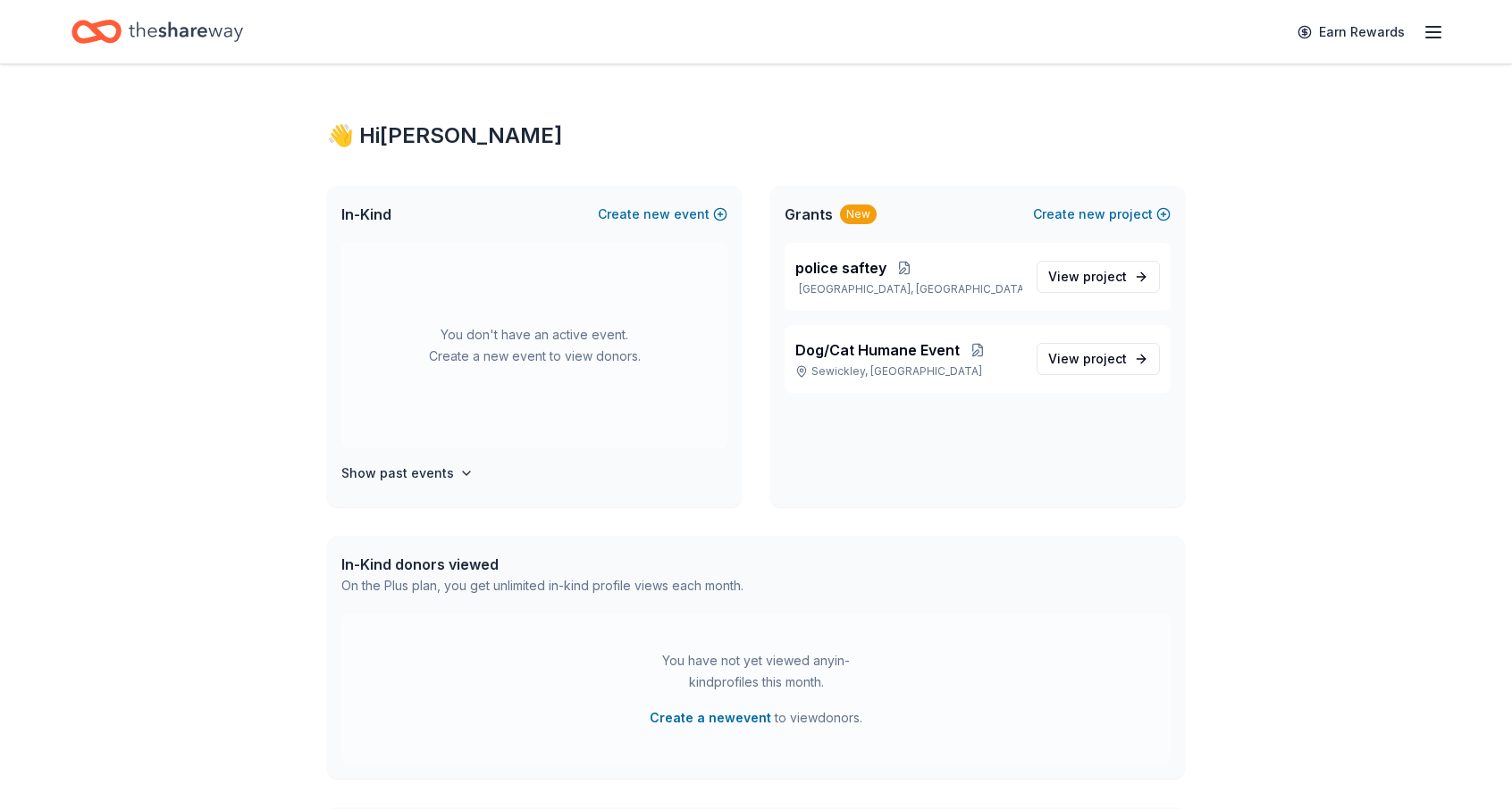
click at [1431, 26] on icon "button" at bounding box center [1433, 32] width 22 height 22
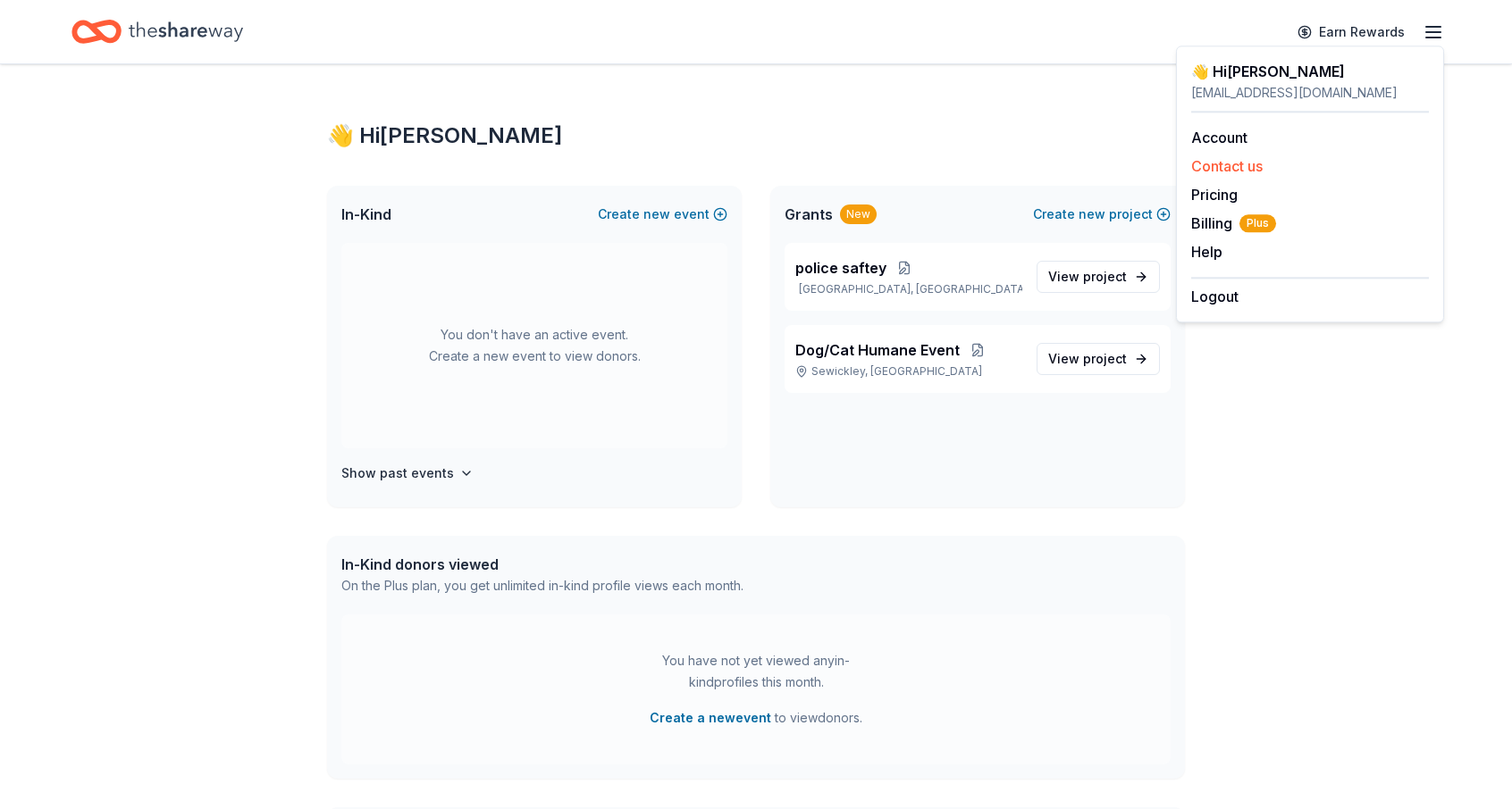
click at [1248, 159] on button "Contact us" at bounding box center [1227, 166] width 71 height 22
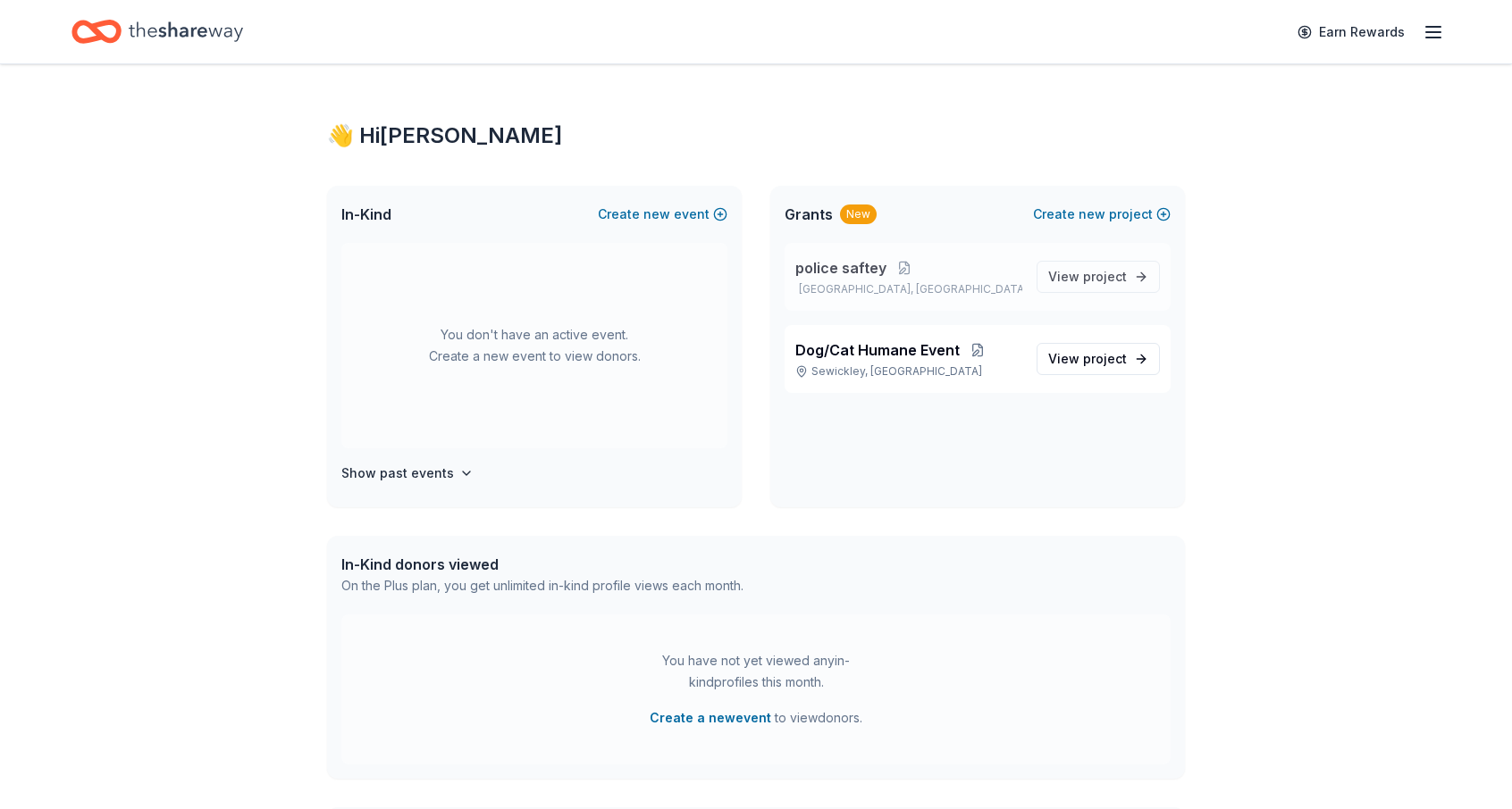
click at [838, 265] on span "police saftey" at bounding box center [840, 267] width 91 height 22
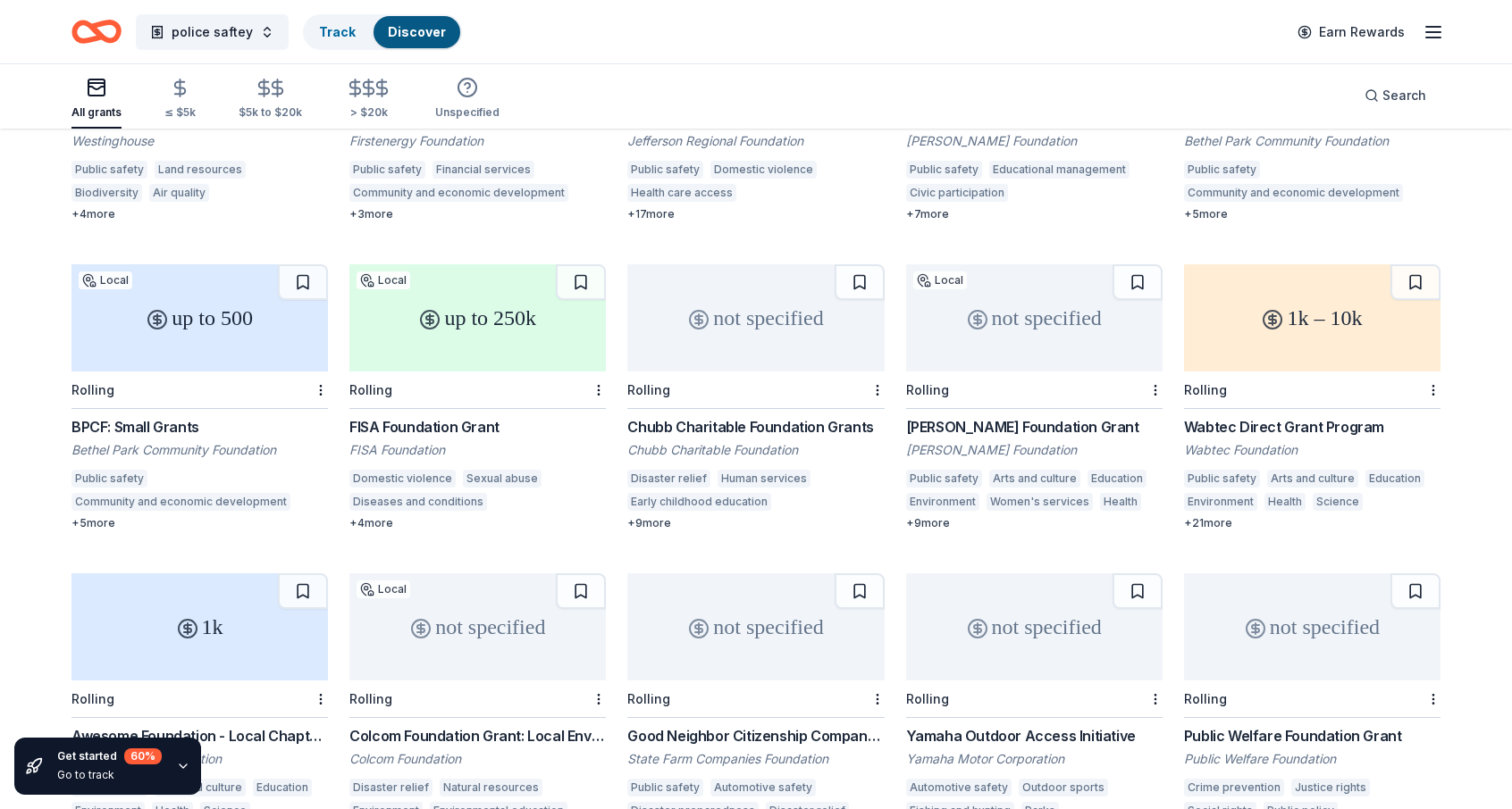
scroll to position [476, 0]
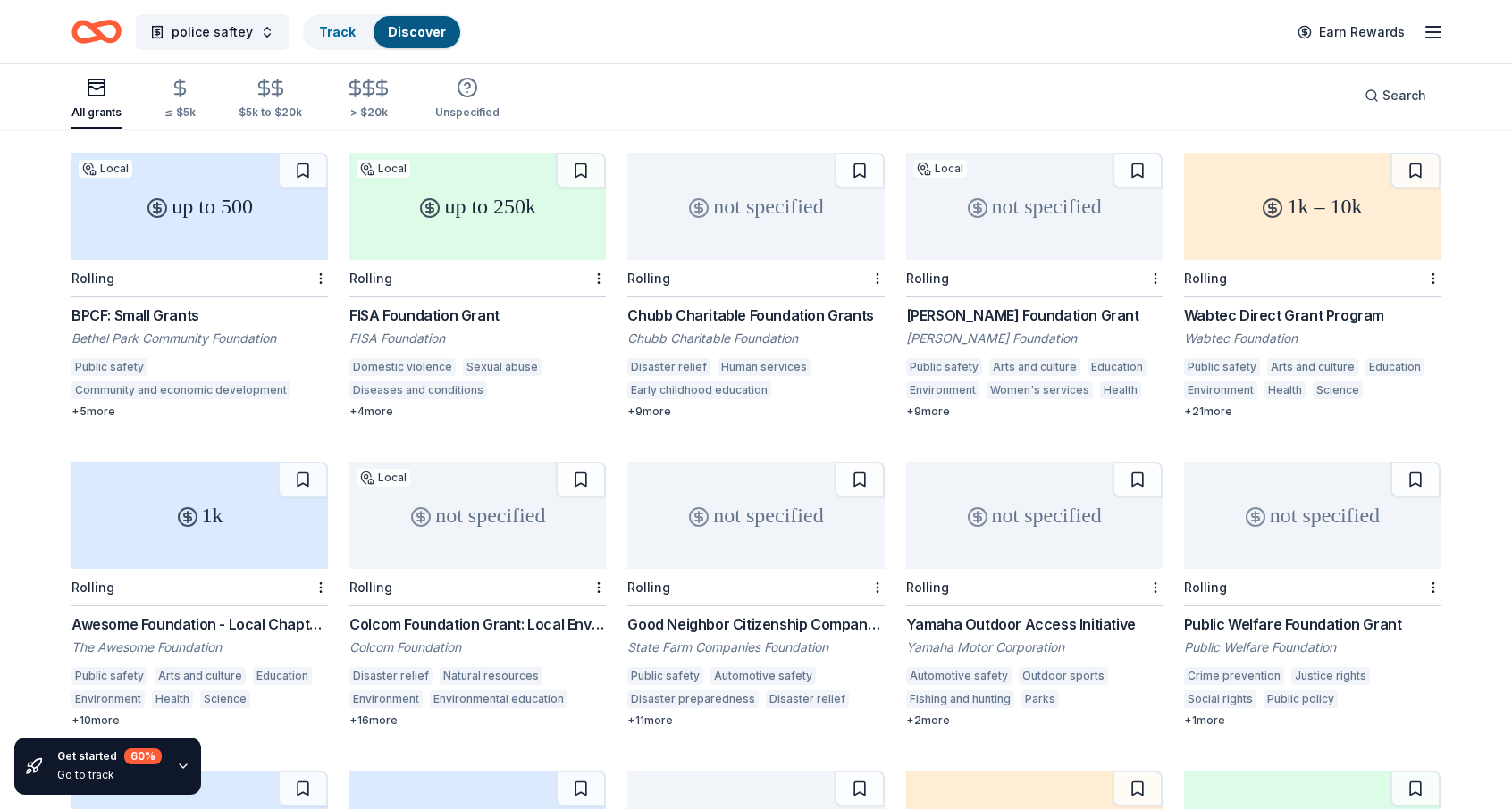
click at [1339, 305] on div "Wabtec Direct Grant Program" at bounding box center [1311, 315] width 256 height 22
drag, startPoint x: 1174, startPoint y: 298, endPoint x: 1407, endPoint y: 290, distance: 233.1
click at [1414, 287] on div "not specified Rolling Westinghouse Charitable Giving Program Westinghouse Publi…" at bounding box center [756, 440] width 1369 height 1193
click at [177, 614] on div "Awesome Foundation - Local Chapter Grants" at bounding box center [199, 624] width 256 height 22
drag, startPoint x: 65, startPoint y: 603, endPoint x: 252, endPoint y: 605, distance: 187.0
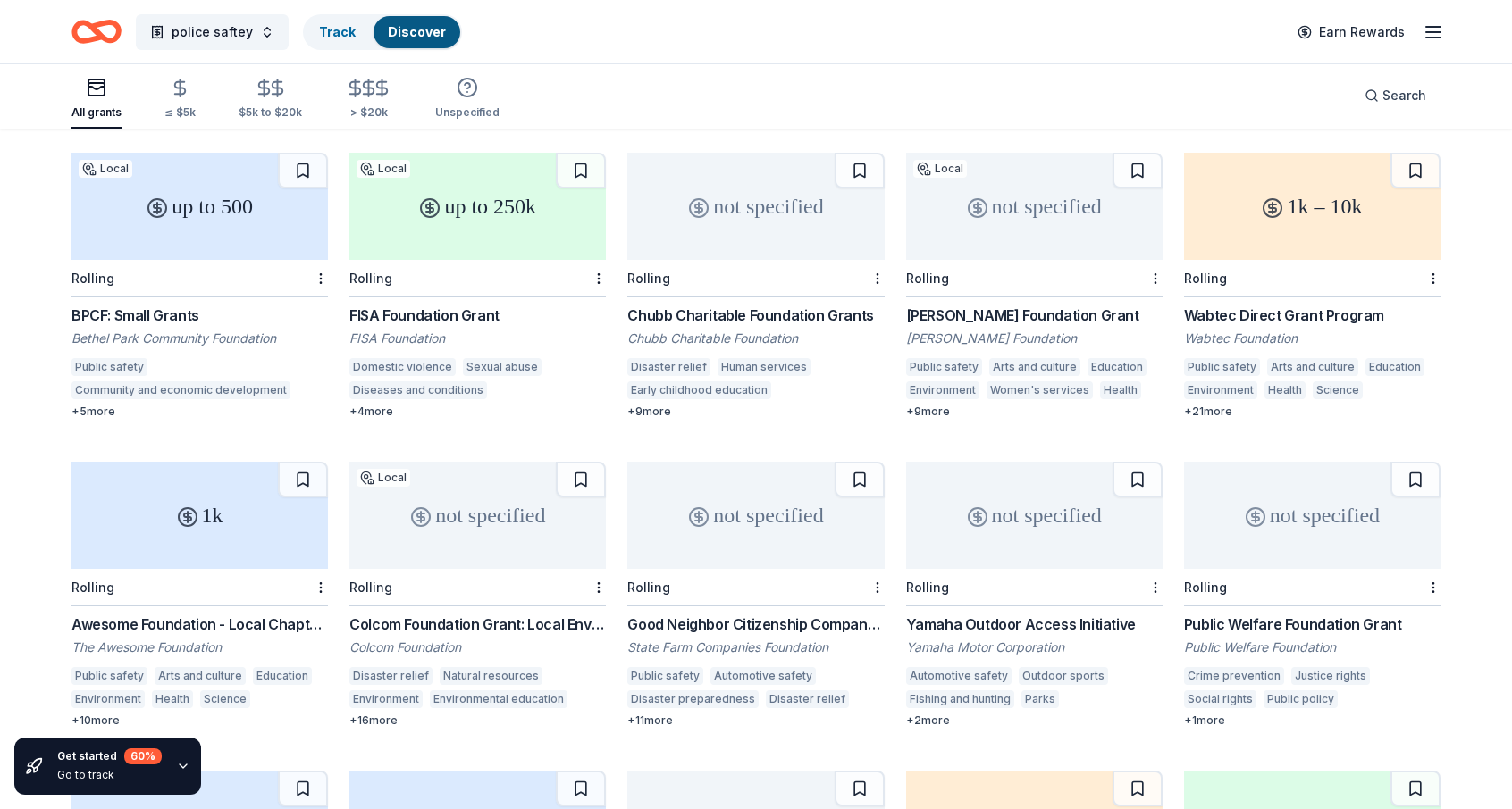
click at [252, 605] on div "206 results in Coraopolis, PA not specified Rolling Westinghouse Charitable Giv…" at bounding box center [756, 725] width 1512 height 2142
drag, startPoint x: 332, startPoint y: 598, endPoint x: 188, endPoint y: 602, distance: 144.1
click at [196, 599] on div "not specified Rolling Westinghouse Charitable Giving Program Westinghouse Publi…" at bounding box center [756, 440] width 1369 height 1193
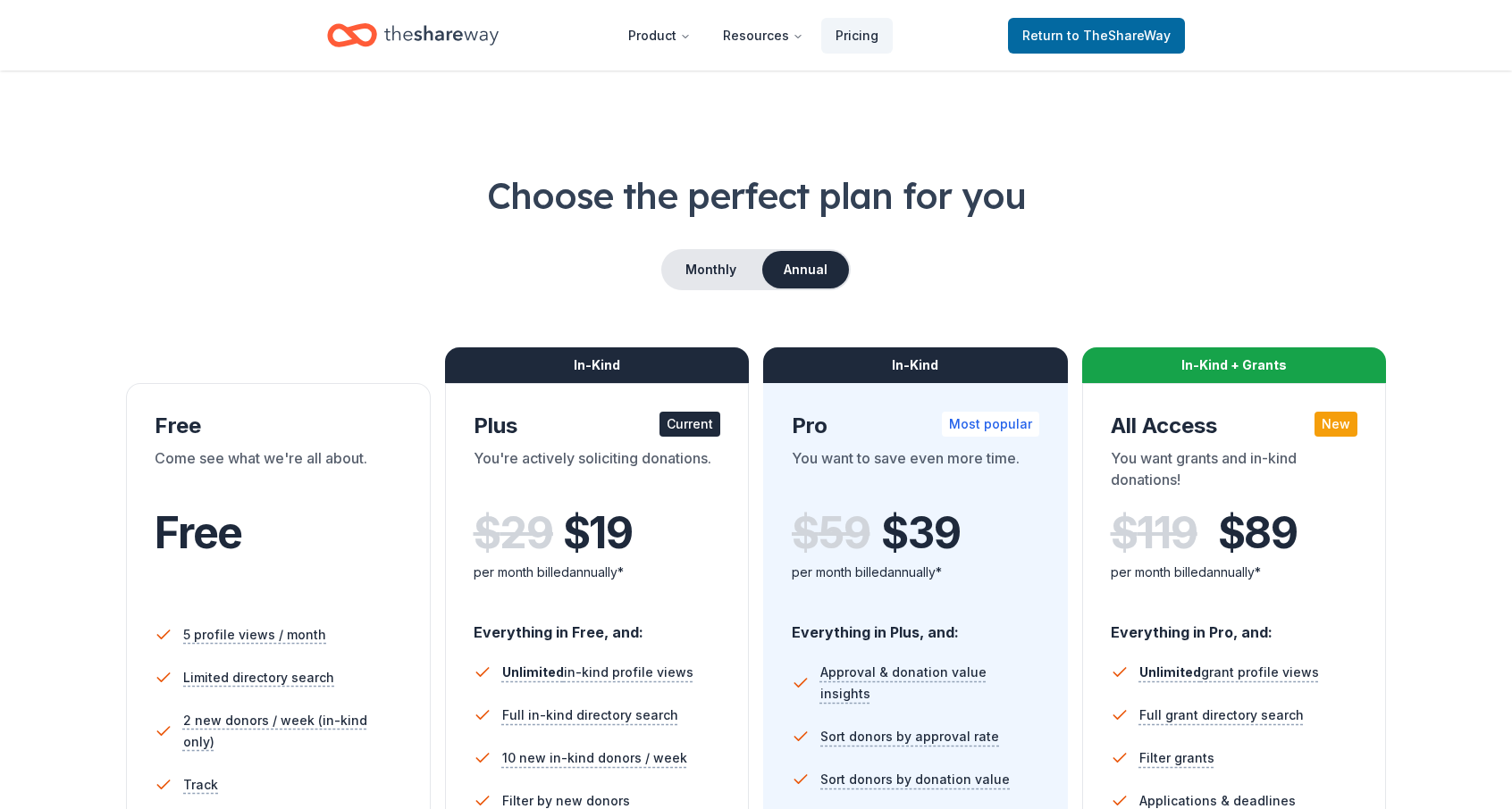
click at [1317, 356] on div "In-Kind + Grants" at bounding box center [1234, 366] width 305 height 36
click at [1338, 431] on div "New" at bounding box center [1336, 424] width 43 height 25
click at [1508, 544] on div "Choose the perfect plan for you Monthly Annual Free Come see what we're all abo…" at bounding box center [756, 757] width 1512 height 1172
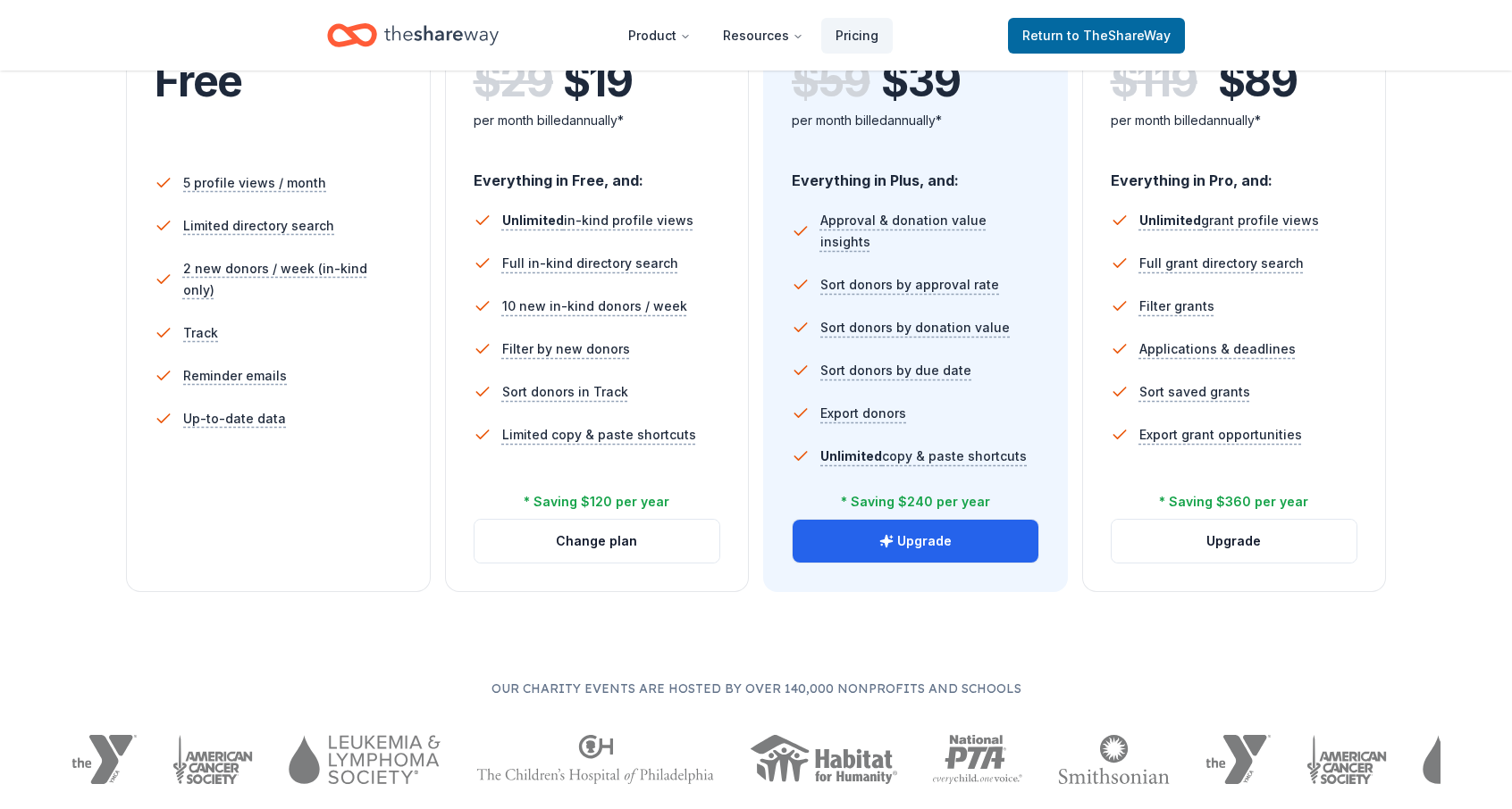
scroll to position [446, 0]
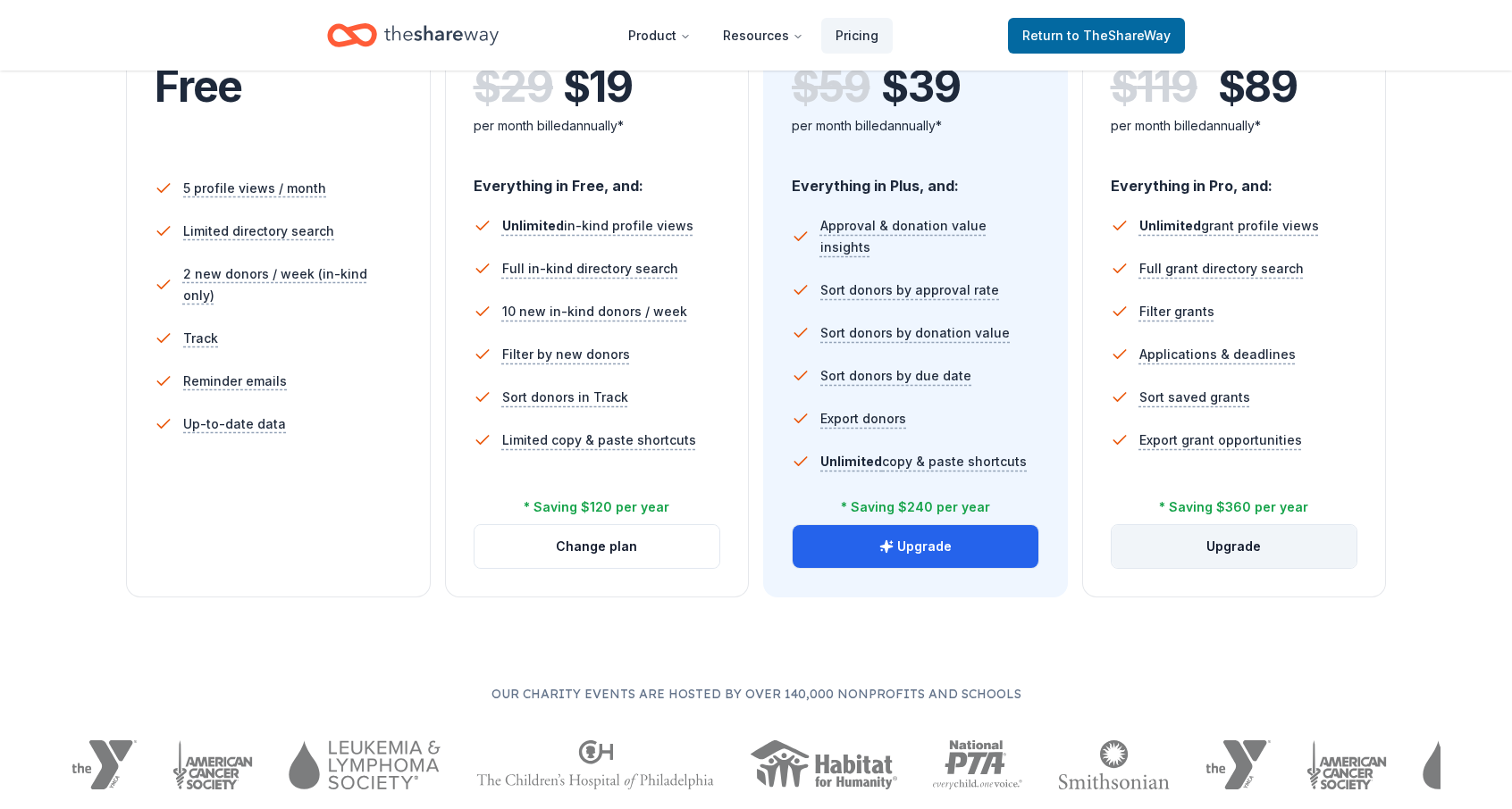
click at [1249, 542] on button "Upgrade" at bounding box center [1234, 547] width 246 height 43
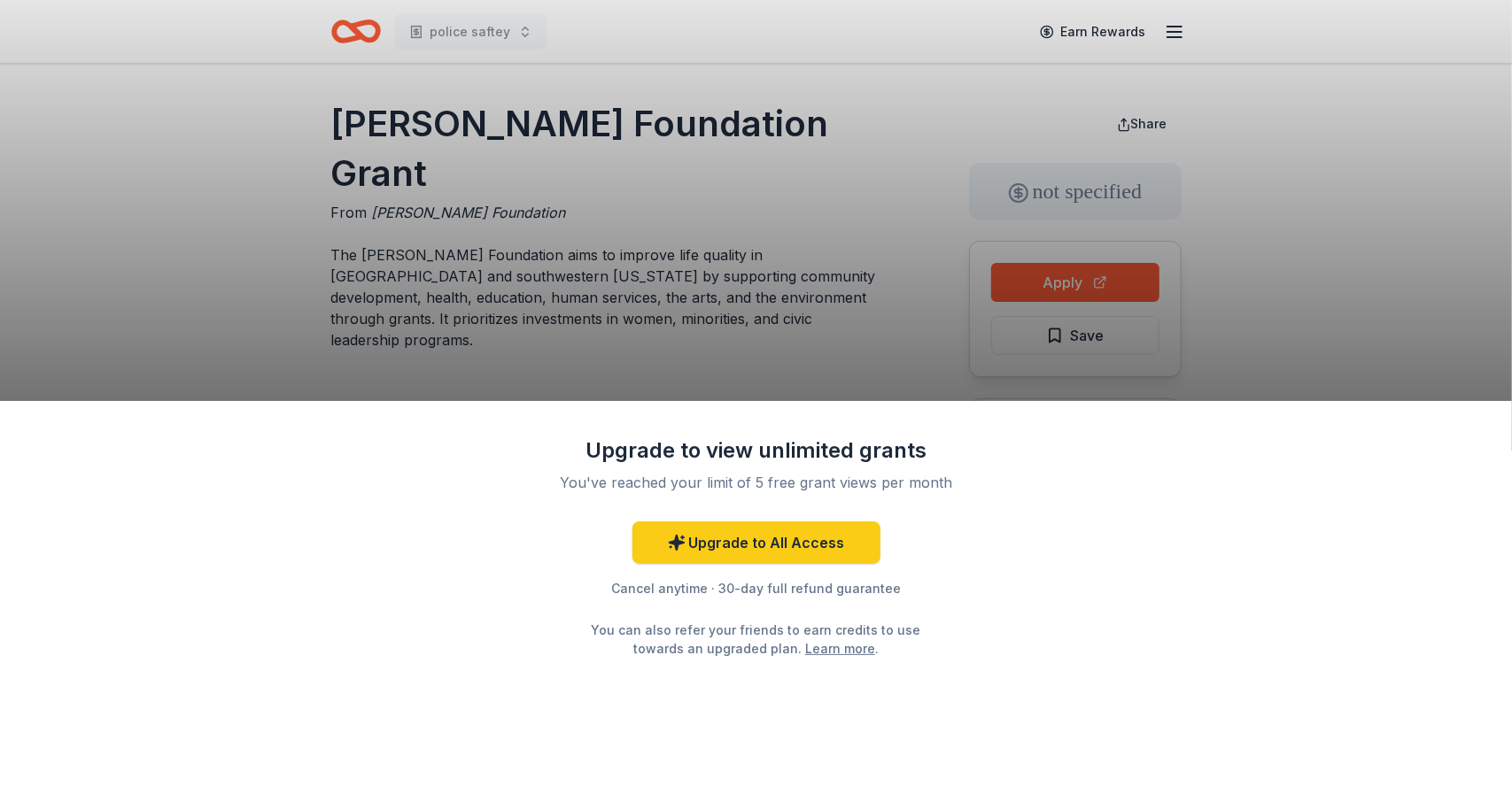
click at [1252, 211] on div "Upgrade to view unlimited grants You've reached your limit of 5 free grant view…" at bounding box center [756, 401] width 1512 height 802
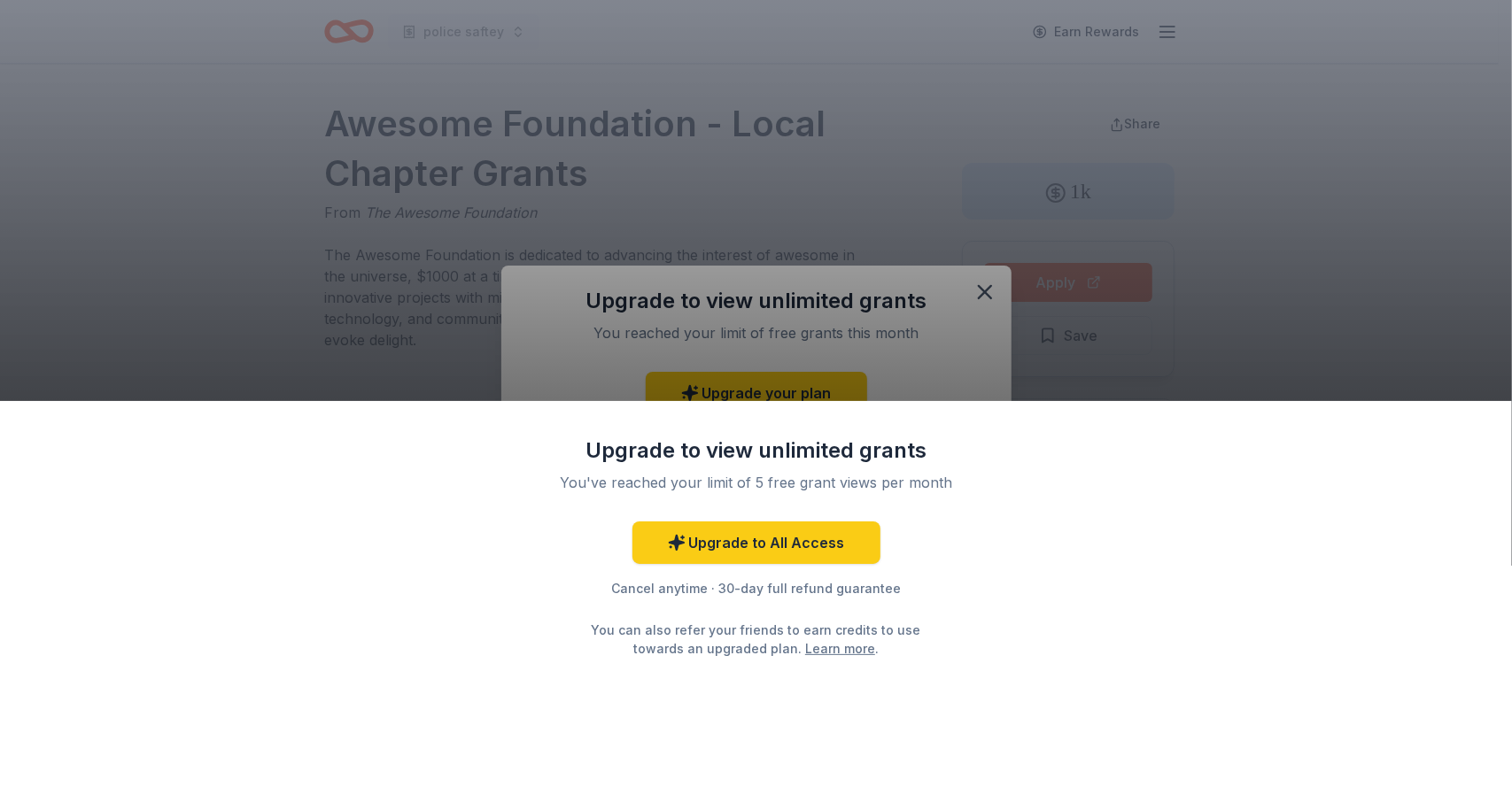
click at [985, 302] on div "Upgrade to view unlimited grants You've reached your limit of 5 free grant view…" at bounding box center [756, 401] width 1512 height 802
click at [991, 283] on div "Upgrade to view unlimited grants You've reached your limit of 5 free grant view…" at bounding box center [756, 401] width 1512 height 802
click at [1267, 216] on div "Upgrade to view unlimited grants You've reached your limit of 5 free grant view…" at bounding box center [756, 401] width 1512 height 802
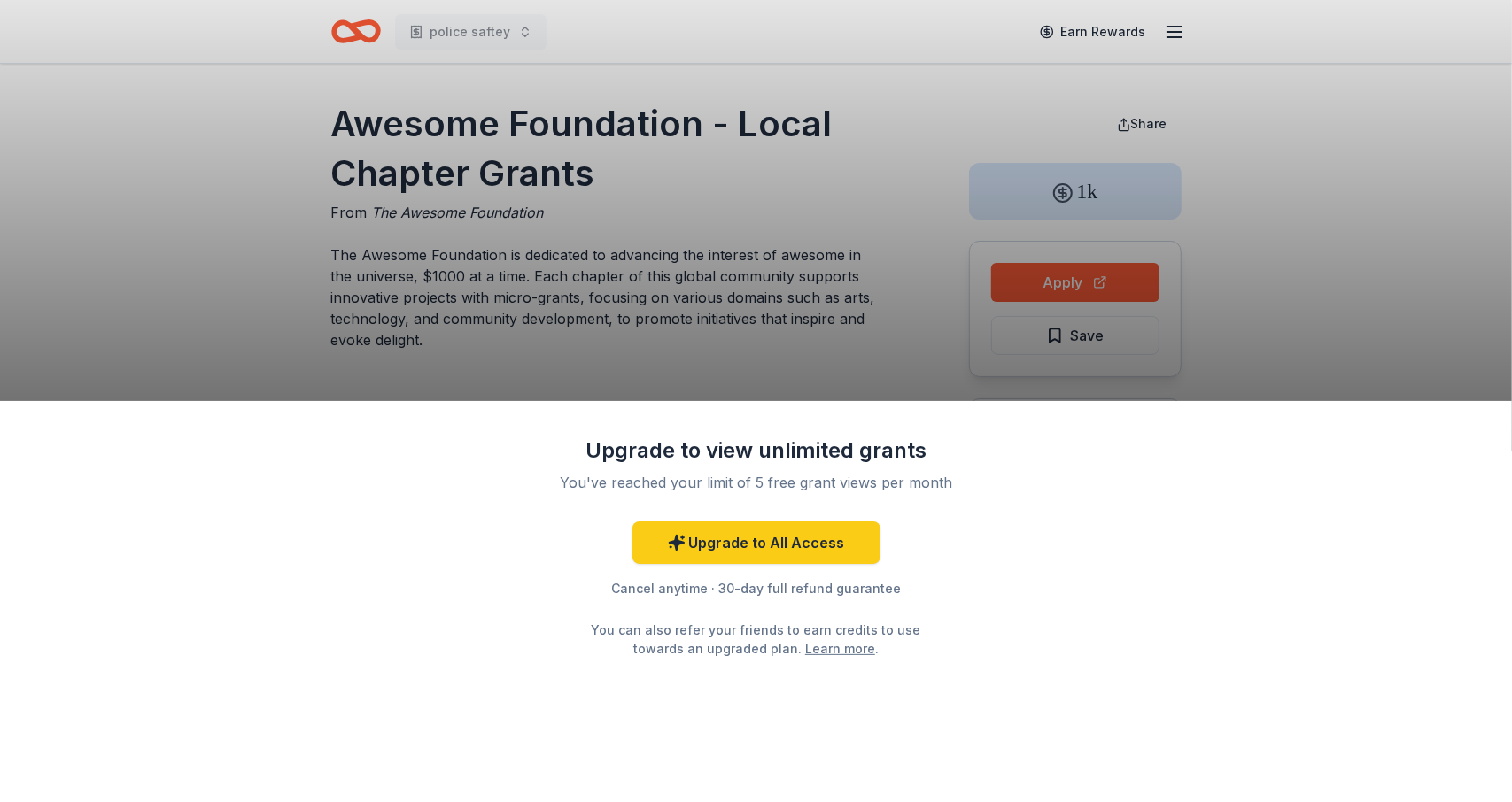
click at [1044, 277] on div "Upgrade to view unlimited grants You've reached your limit of 5 free grant view…" at bounding box center [756, 401] width 1512 height 802
click at [1100, 293] on div "Upgrade to view unlimited grants You've reached your limit of 5 free grant view…" at bounding box center [756, 401] width 1512 height 802
click at [1118, 278] on div "Upgrade to view unlimited grants You've reached your limit of 5 free grant view…" at bounding box center [756, 401] width 1512 height 802
click at [1164, 271] on div "Upgrade to view unlimited grants You've reached your limit of 5 free grant view…" at bounding box center [756, 401] width 1512 height 802
click at [1258, 243] on div "Upgrade to view unlimited grants You've reached your limit of 5 free grant view…" at bounding box center [756, 401] width 1512 height 802
